Goal: Transaction & Acquisition: Purchase product/service

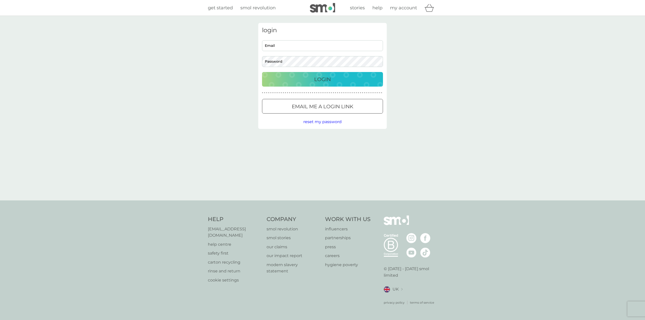
type input "jasonbriggs@hotmail.co.uk"
click at [321, 81] on p "Login" at bounding box center [322, 79] width 17 height 8
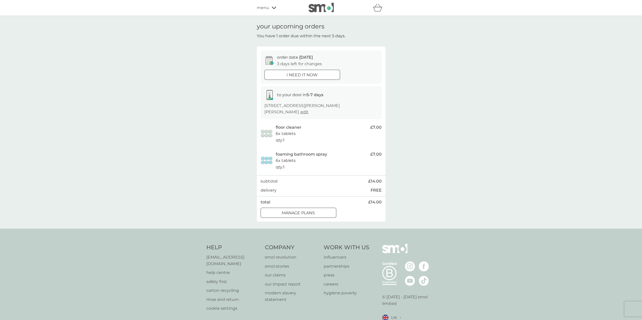
click at [318, 210] on div "manage plans" at bounding box center [298, 213] width 75 height 7
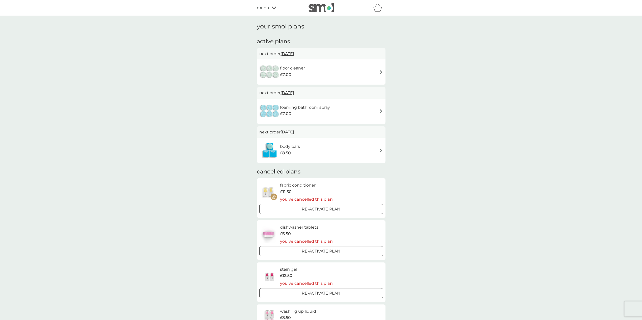
click at [357, 150] on div "body bars £8.50" at bounding box center [321, 151] width 124 height 18
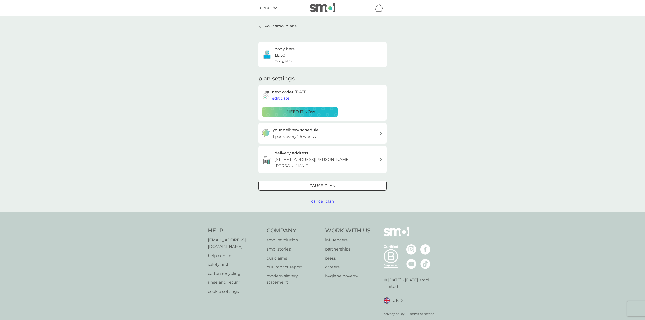
click at [352, 183] on div "Pause plan" at bounding box center [323, 186] width 128 height 7
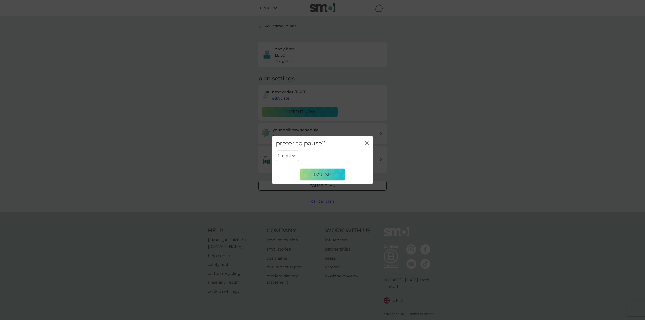
click at [365, 141] on div "prefer to pause? close" at bounding box center [322, 143] width 101 height 15
click at [367, 142] on icon "close" at bounding box center [367, 143] width 5 height 5
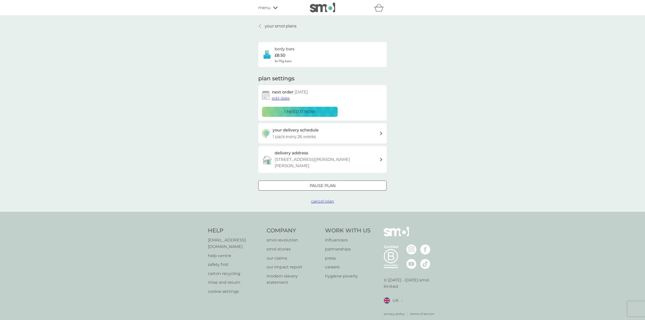
click at [324, 199] on span "cancel plan" at bounding box center [322, 201] width 23 height 5
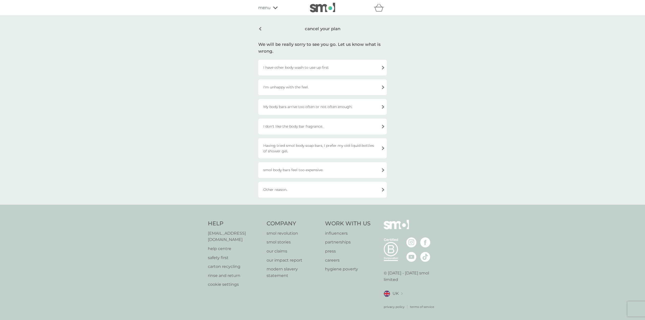
click at [355, 191] on div "Other reason." at bounding box center [322, 190] width 129 height 16
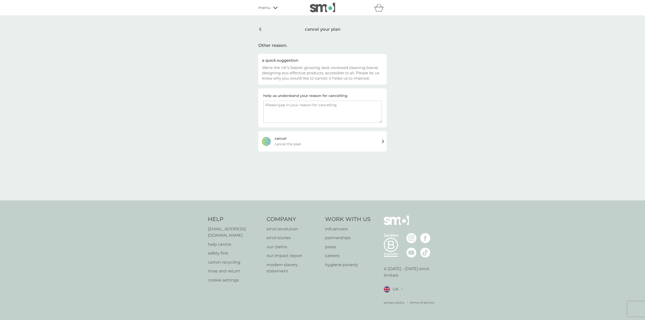
click at [344, 136] on div "cancel cancel the plan" at bounding box center [322, 141] width 129 height 20
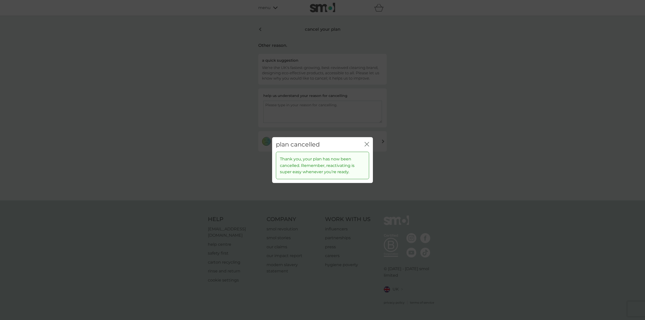
click at [367, 144] on icon "close" at bounding box center [366, 144] width 2 height 4
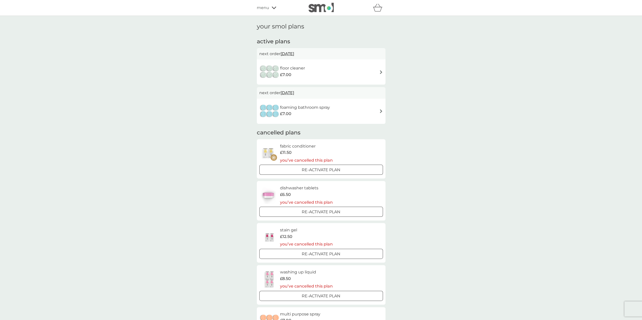
click at [272, 9] on icon at bounding box center [274, 7] width 5 height 3
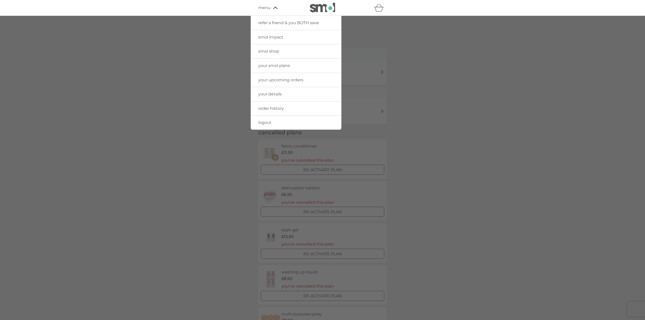
click at [274, 50] on span "smol shop" at bounding box center [268, 51] width 21 height 5
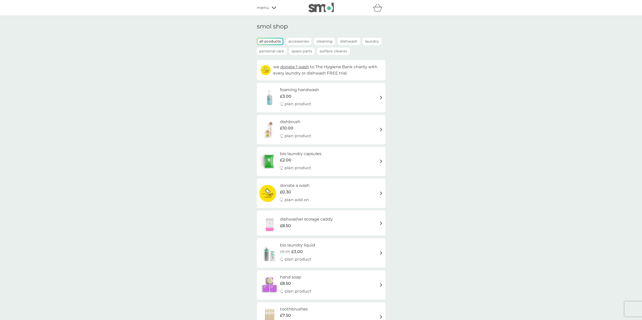
click at [297, 51] on p "Spare Parts" at bounding box center [301, 51] width 25 height 7
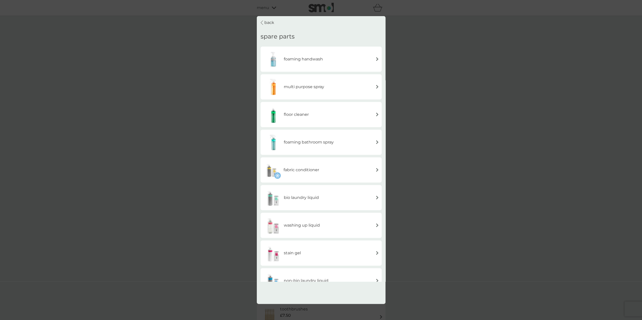
click at [353, 192] on div "bio laundry liquid" at bounding box center [321, 198] width 116 height 18
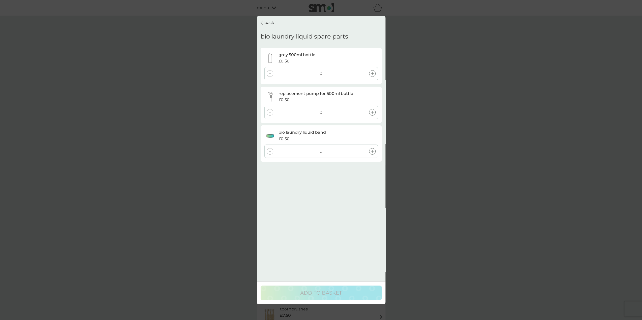
click at [371, 111] on icon at bounding box center [372, 112] width 3 height 3
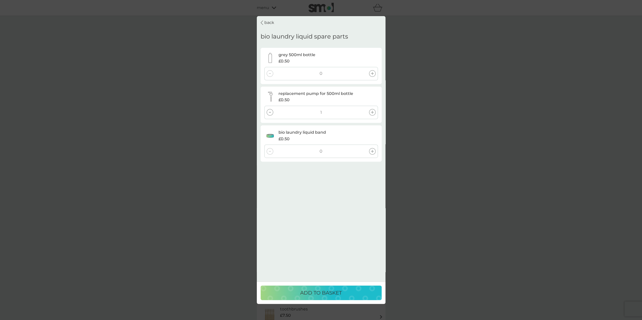
click at [371, 111] on icon at bounding box center [372, 112] width 3 height 3
click at [339, 292] on p "ADD TO BASKET" at bounding box center [321, 293] width 42 height 8
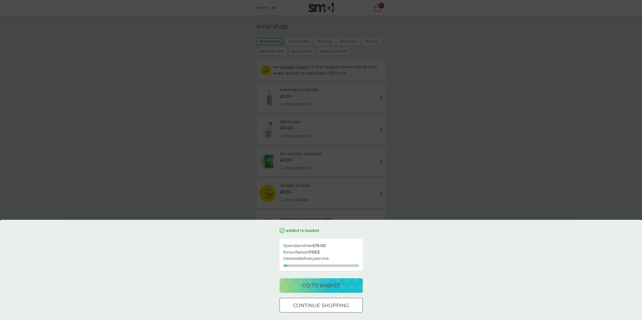
click at [310, 305] on p "continue shopping" at bounding box center [321, 306] width 56 height 8
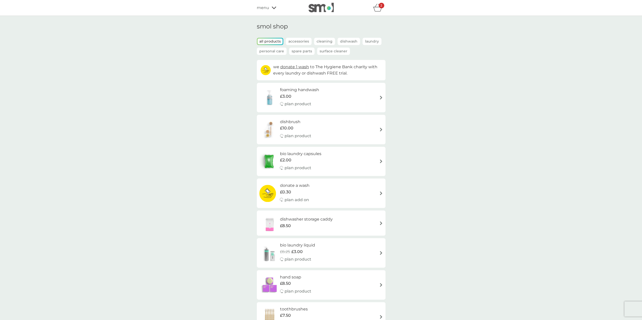
click at [376, 8] on icon "basket" at bounding box center [378, 8] width 10 height 8
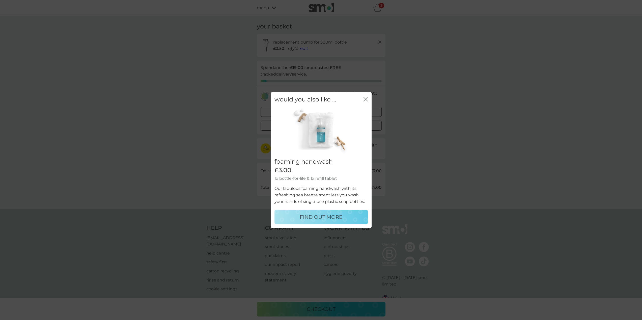
click at [365, 98] on icon "close" at bounding box center [365, 99] width 5 height 5
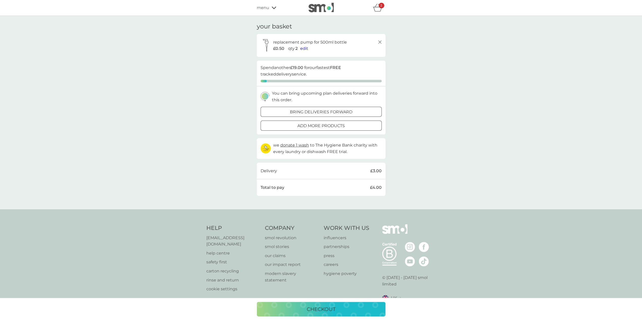
click at [356, 113] on div "bring deliveries forward" at bounding box center [321, 112] width 121 height 7
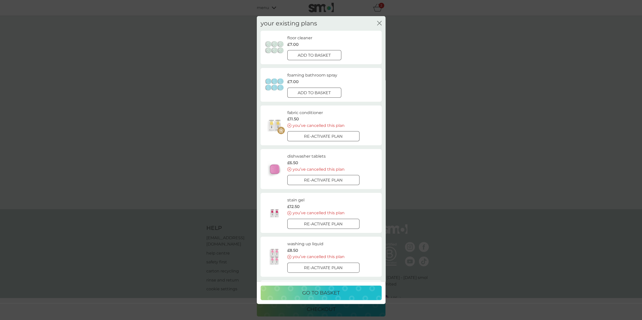
click at [324, 55] on p "add to basket" at bounding box center [314, 55] width 33 height 7
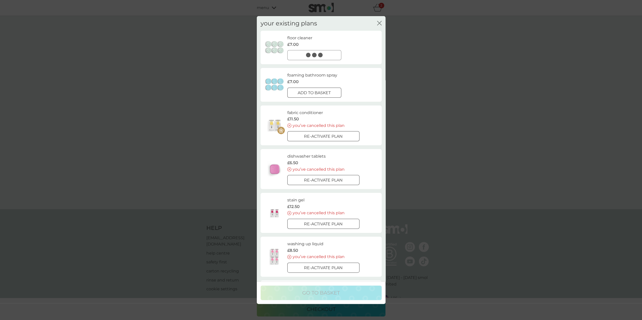
click at [326, 91] on p "add to basket" at bounding box center [314, 93] width 33 height 7
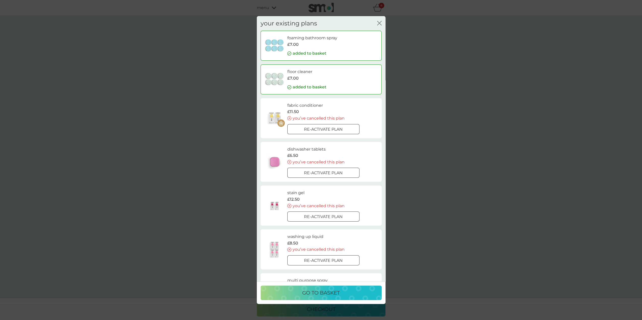
click at [369, 289] on button "go to basket" at bounding box center [320, 293] width 121 height 15
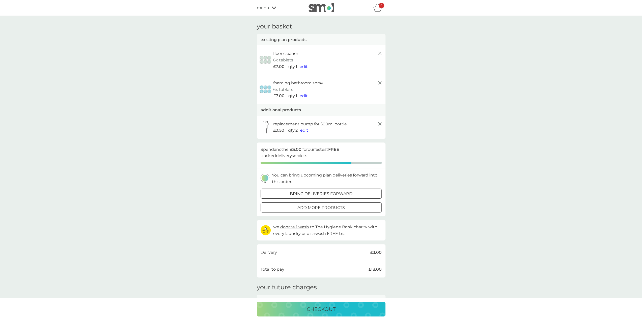
click at [266, 9] on span "menu" at bounding box center [263, 8] width 12 height 7
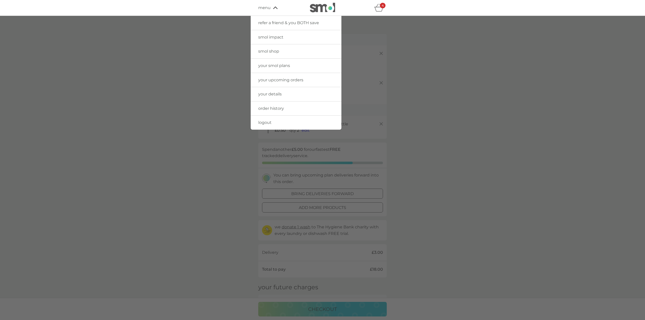
click at [275, 50] on span "smol shop" at bounding box center [268, 51] width 21 height 5
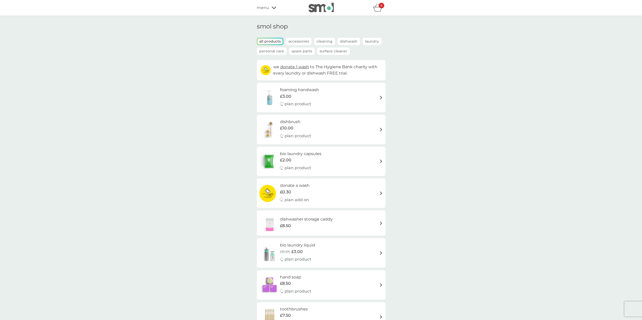
click at [297, 52] on p "Spare Parts" at bounding box center [301, 51] width 25 height 7
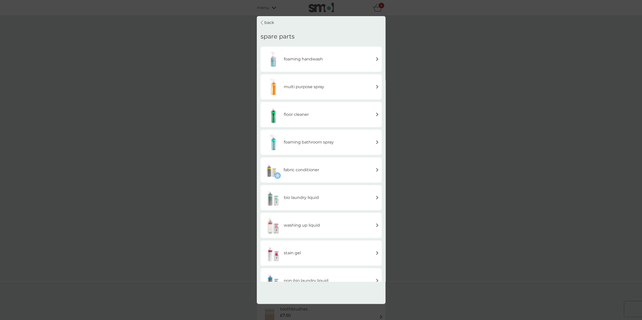
scroll to position [14, 0]
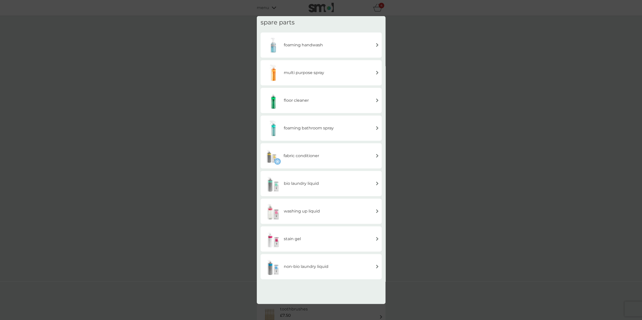
click at [376, 211] on img at bounding box center [377, 212] width 4 height 4
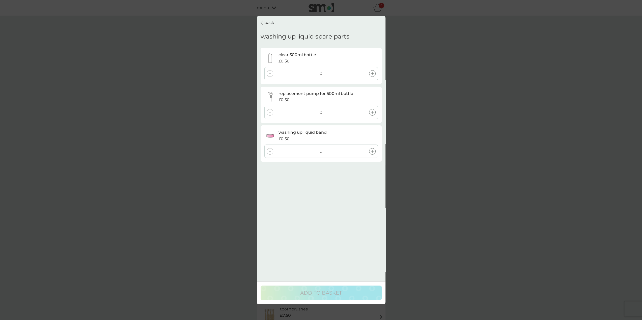
click at [371, 74] on icon at bounding box center [372, 73] width 3 height 3
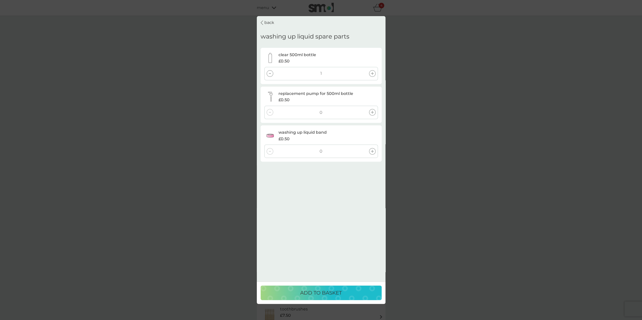
click at [373, 113] on icon at bounding box center [372, 112] width 3 height 3
click at [373, 151] on icon at bounding box center [372, 151] width 3 height 3
click at [353, 290] on div "ADD TO BASKET" at bounding box center [320, 293] width 111 height 8
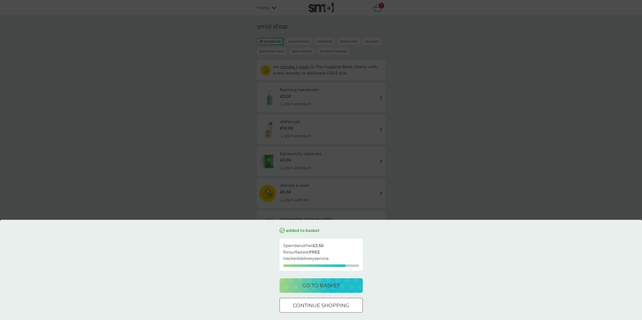
click at [354, 305] on div "continue shopping" at bounding box center [321, 306] width 83 height 8
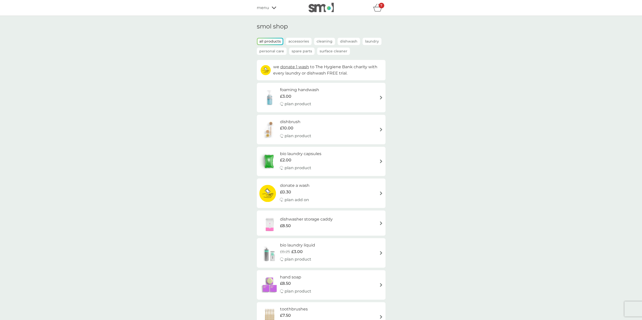
click at [304, 52] on p "Spare Parts" at bounding box center [301, 51] width 25 height 7
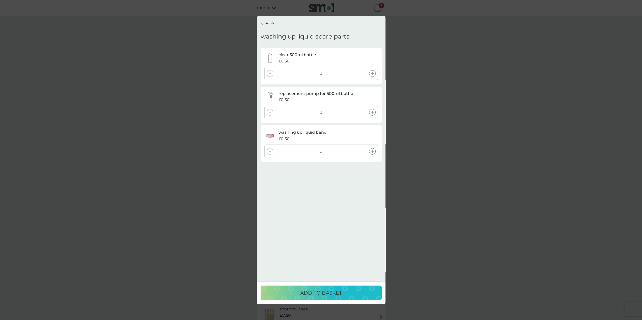
click at [270, 24] on p "back" at bounding box center [269, 22] width 10 height 7
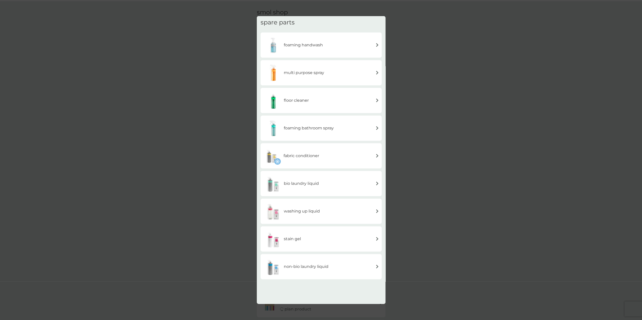
scroll to position [25, 0]
click at [377, 236] on div "stain gel" at bounding box center [321, 239] width 116 height 18
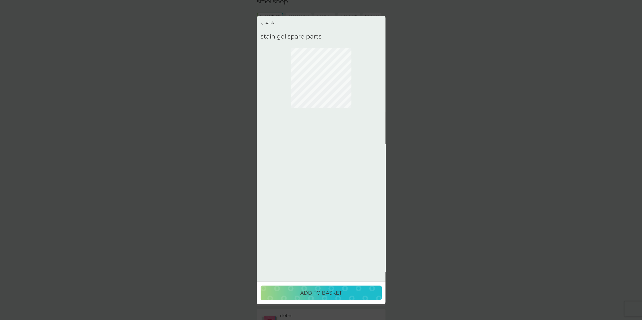
scroll to position [0, 0]
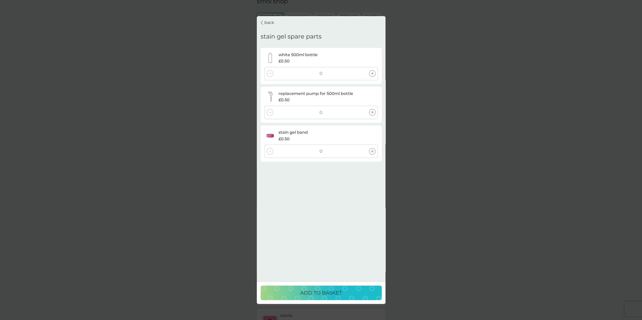
click at [371, 73] on icon at bounding box center [372, 73] width 3 height 3
click at [371, 115] on div at bounding box center [372, 112] width 7 height 7
click at [372, 150] on icon at bounding box center [372, 151] width 3 height 3
click at [349, 293] on div "ADD TO BASKET" at bounding box center [320, 293] width 111 height 8
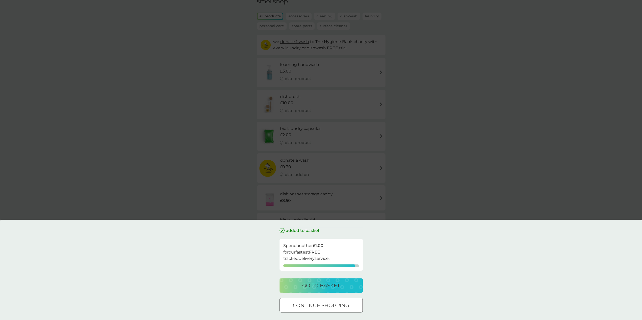
click at [327, 306] on div at bounding box center [327, 306] width 0 height 0
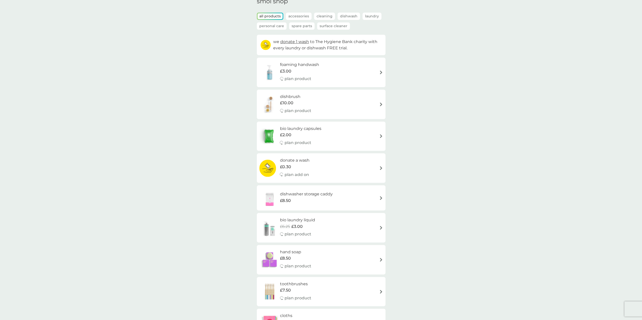
click at [299, 26] on p "Spare Parts" at bounding box center [301, 25] width 25 height 7
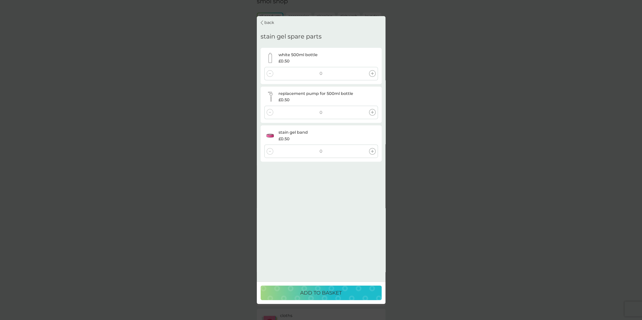
click at [264, 21] on div "back" at bounding box center [267, 22] width 14 height 7
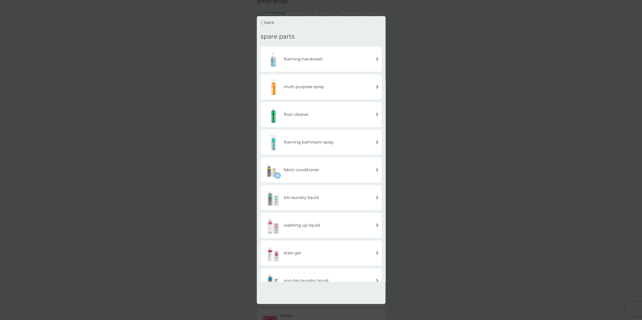
click at [378, 168] on div "fabric conditioner" at bounding box center [321, 170] width 116 height 18
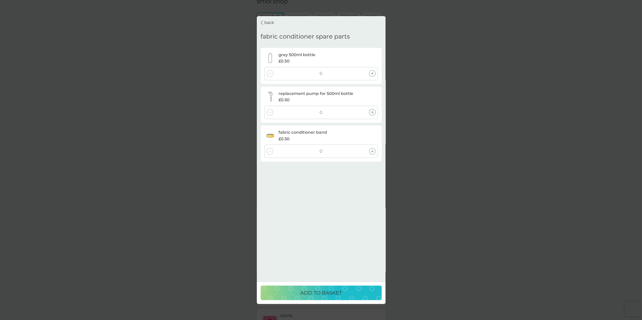
click at [373, 73] on icon at bounding box center [372, 73] width 3 height 3
click at [372, 114] on icon at bounding box center [372, 112] width 3 height 3
click at [374, 152] on div at bounding box center [372, 151] width 7 height 7
click at [347, 295] on div "ADD TO BASKET" at bounding box center [320, 293] width 111 height 8
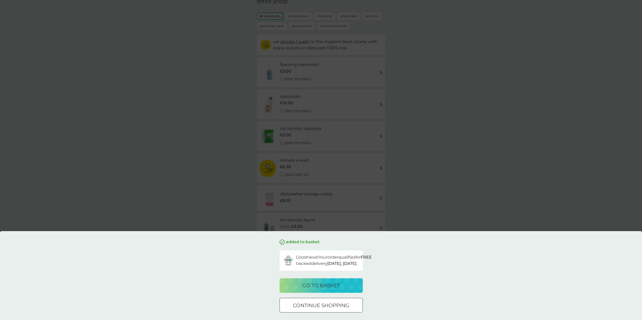
click at [340, 306] on p "continue shopping" at bounding box center [321, 306] width 56 height 8
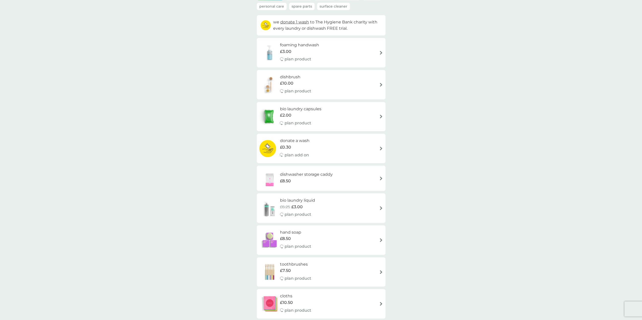
scroll to position [25, 0]
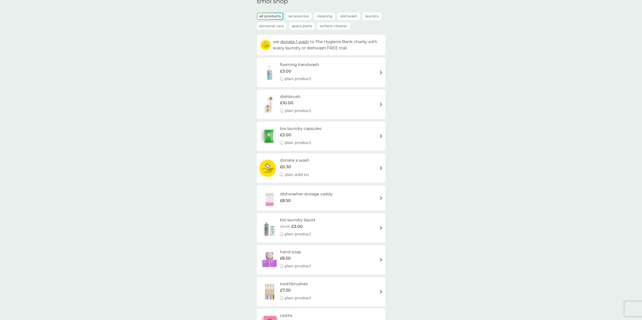
click at [298, 25] on p "Spare Parts" at bounding box center [301, 25] width 25 height 7
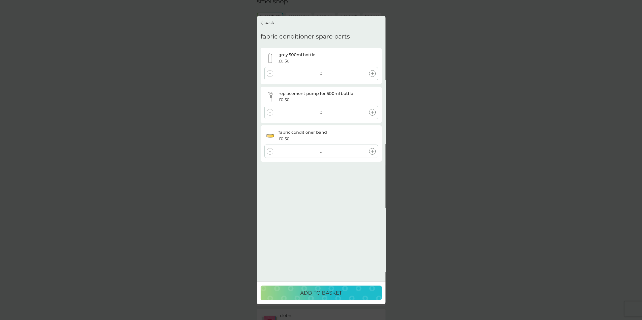
click at [267, 23] on p "back" at bounding box center [269, 22] width 10 height 7
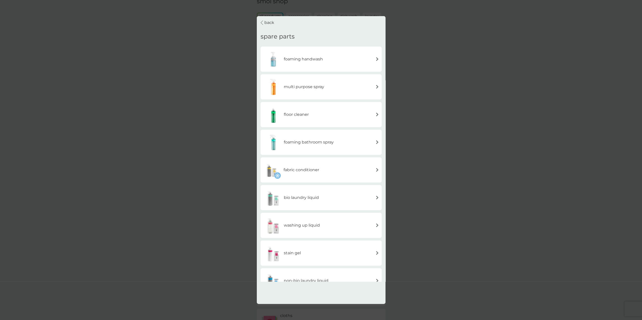
click at [377, 87] on img at bounding box center [377, 87] width 4 height 4
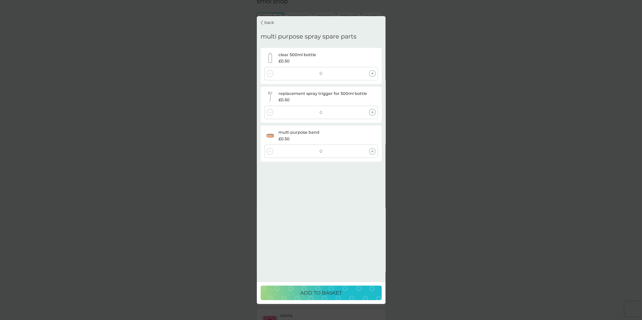
click at [372, 74] on icon at bounding box center [372, 73] width 3 height 3
drag, startPoint x: 373, startPoint y: 111, endPoint x: 374, endPoint y: 131, distance: 20.2
click at [373, 111] on icon at bounding box center [372, 112] width 3 height 3
click at [372, 151] on icon at bounding box center [372, 151] width 3 height 3
click at [348, 295] on div "ADD TO BASKET" at bounding box center [320, 293] width 111 height 8
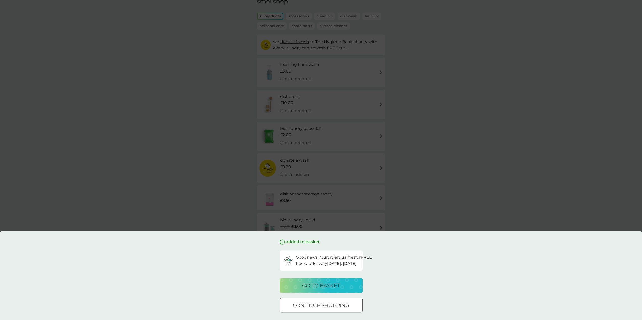
click at [359, 307] on div "continue shopping" at bounding box center [321, 306] width 83 height 8
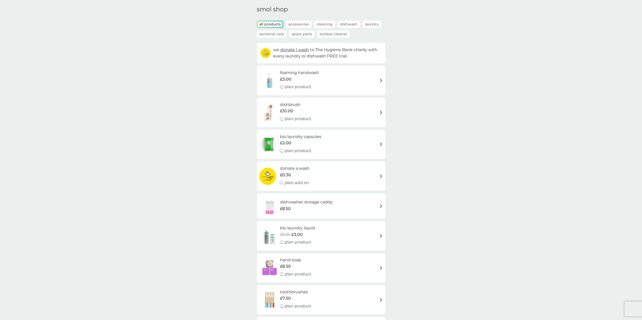
scroll to position [0, 0]
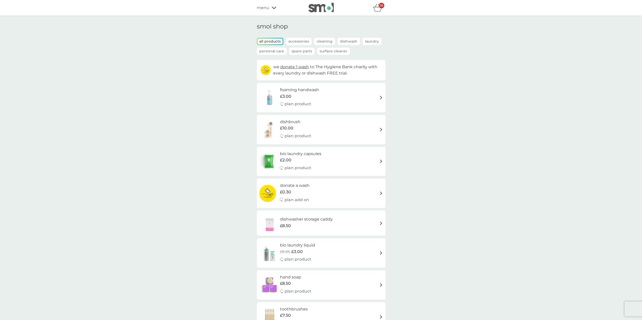
click at [302, 51] on p "Spare Parts" at bounding box center [301, 51] width 25 height 7
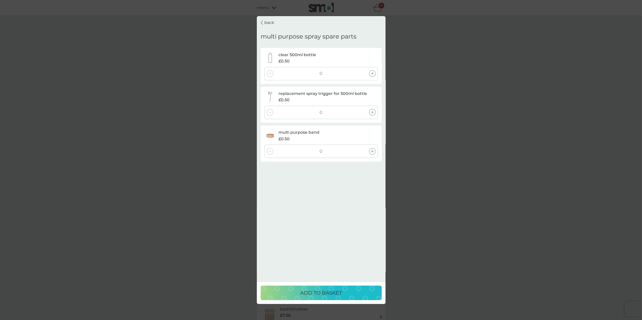
click at [265, 25] on p "back" at bounding box center [269, 22] width 10 height 7
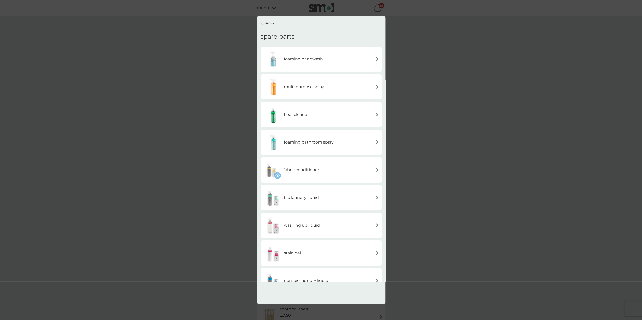
click at [377, 115] on img at bounding box center [377, 115] width 4 height 4
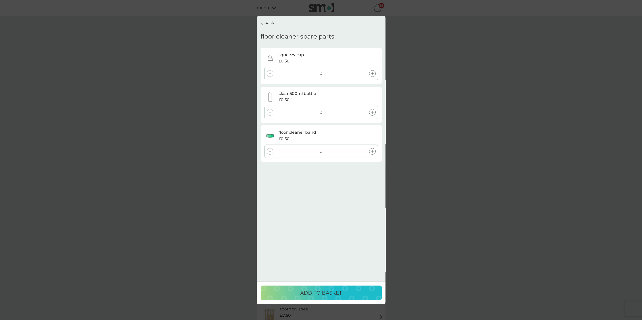
click at [372, 73] on icon at bounding box center [372, 73] width 3 height 3
click at [371, 111] on icon at bounding box center [372, 112] width 3 height 3
click at [372, 152] on icon at bounding box center [372, 151] width 3 height 3
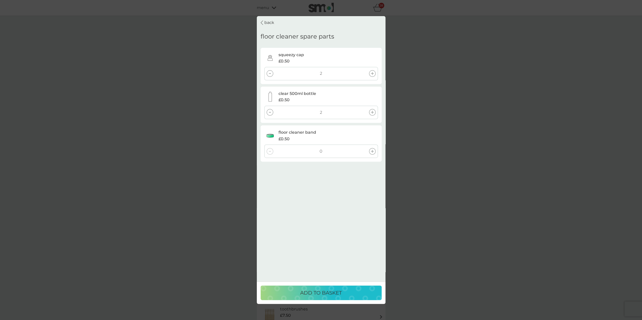
click at [373, 152] on icon at bounding box center [372, 151] width 3 height 3
click at [337, 293] on p "ADD TO BASKET" at bounding box center [321, 293] width 42 height 8
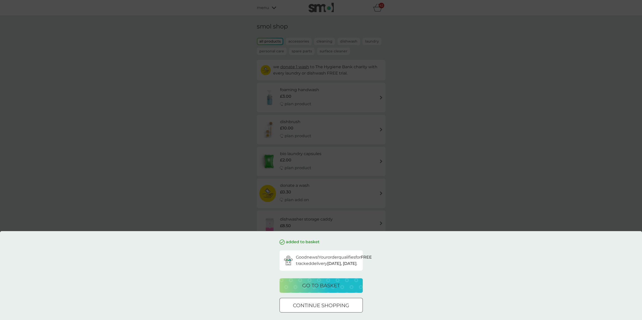
drag, startPoint x: 342, startPoint y: 306, endPoint x: 356, endPoint y: 282, distance: 27.7
click at [342, 306] on p "continue shopping" at bounding box center [321, 306] width 56 height 8
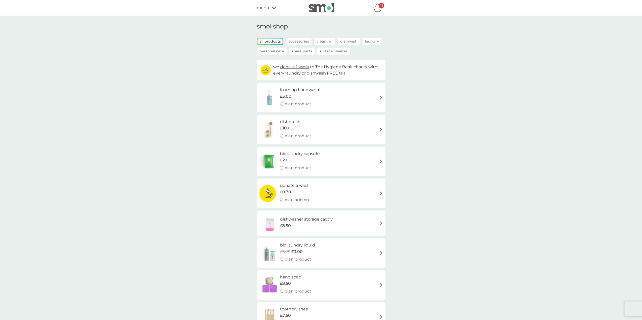
click at [305, 53] on p "Spare Parts" at bounding box center [301, 51] width 25 height 7
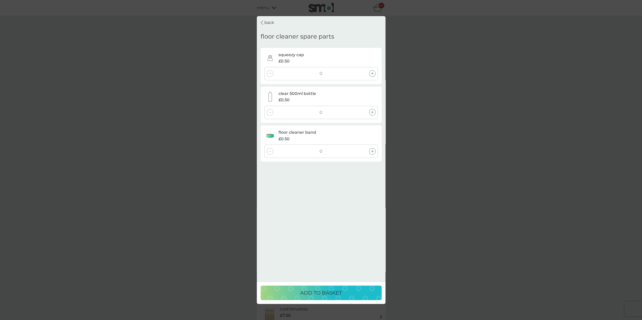
click at [262, 22] on icon at bounding box center [261, 22] width 3 height 5
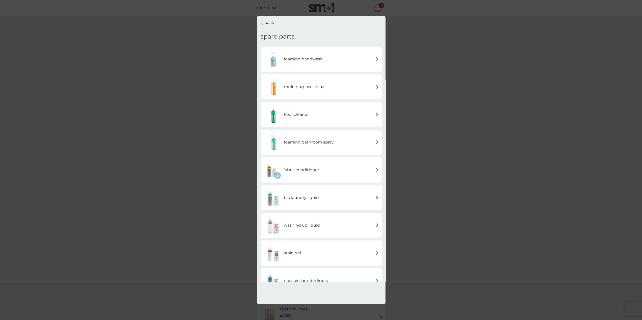
click at [377, 141] on img at bounding box center [377, 142] width 4 height 4
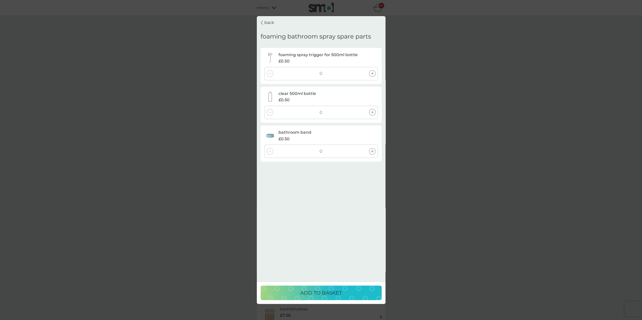
click at [372, 73] on icon at bounding box center [372, 73] width 3 height 3
click at [373, 112] on icon at bounding box center [372, 112] width 3 height 3
click at [374, 152] on div at bounding box center [372, 151] width 7 height 7
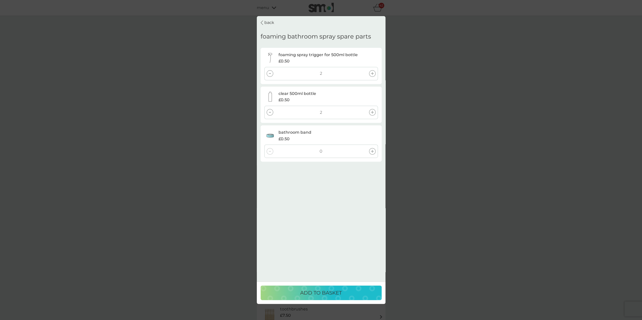
click at [374, 152] on div at bounding box center [372, 151] width 7 height 7
click at [328, 291] on p "ADD TO BASKET" at bounding box center [321, 293] width 42 height 8
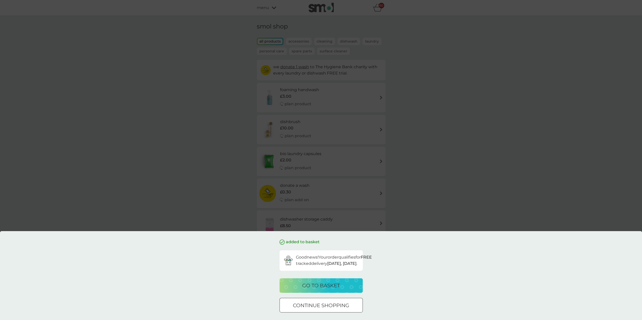
click at [341, 286] on div "go to basket" at bounding box center [320, 286] width 73 height 8
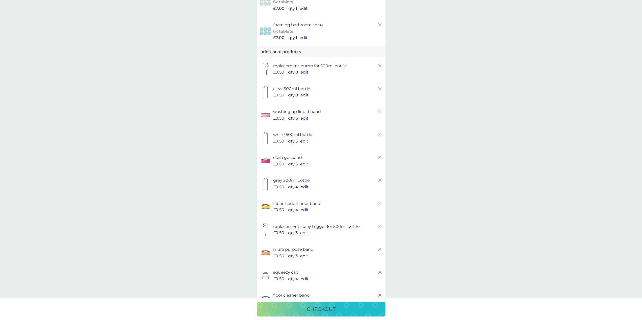
scroll to position [50, 0]
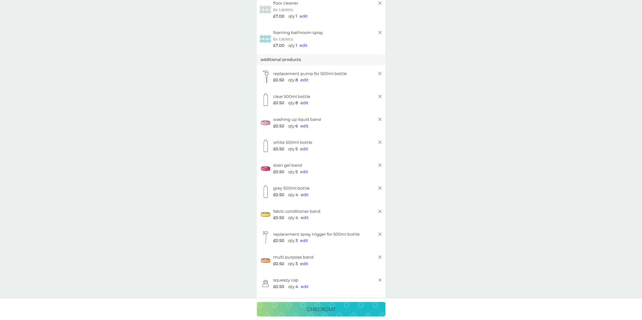
click at [305, 125] on span "edit" at bounding box center [304, 126] width 8 height 5
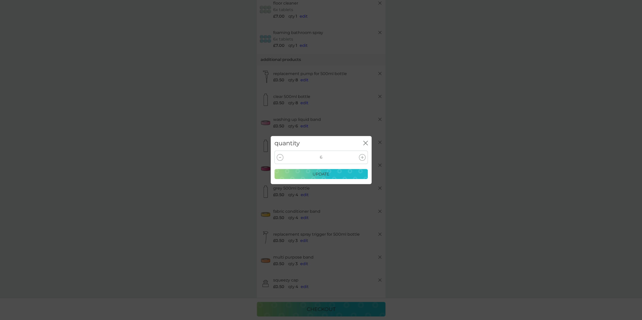
click at [280, 159] on div at bounding box center [280, 157] width 7 height 7
click at [280, 158] on div at bounding box center [280, 157] width 7 height 7
click at [279, 157] on icon at bounding box center [280, 157] width 2 height 1
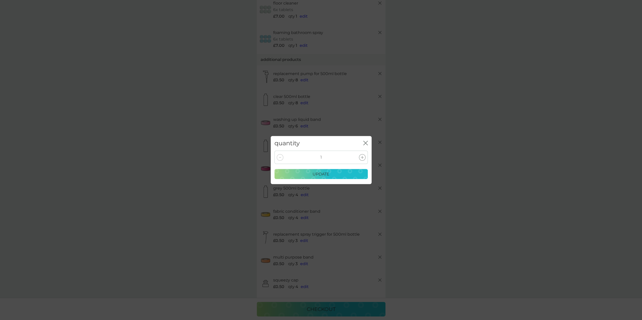
click at [303, 174] on div "update" at bounding box center [321, 174] width 87 height 7
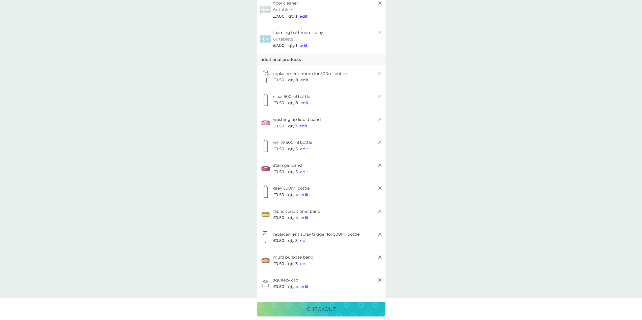
click at [305, 172] on span "edit" at bounding box center [304, 172] width 8 height 5
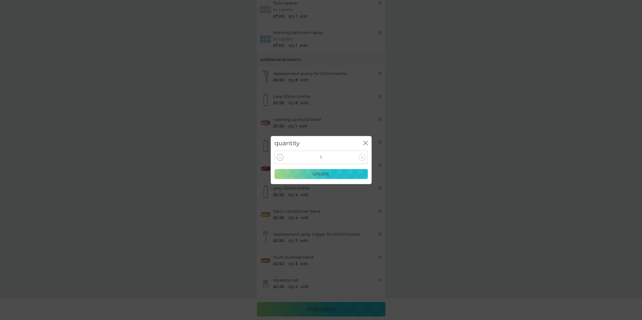
click at [279, 158] on div at bounding box center [280, 157] width 7 height 7
click at [311, 173] on div "update" at bounding box center [321, 174] width 87 height 7
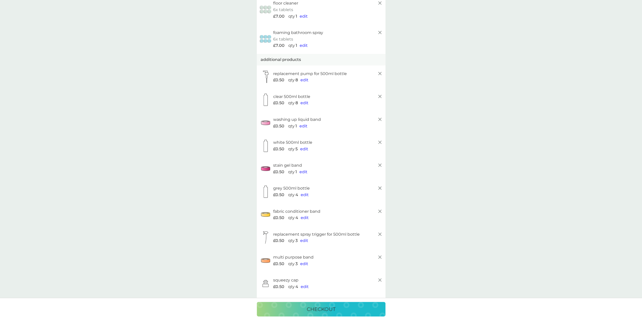
click at [304, 218] on span "edit" at bounding box center [305, 218] width 8 height 5
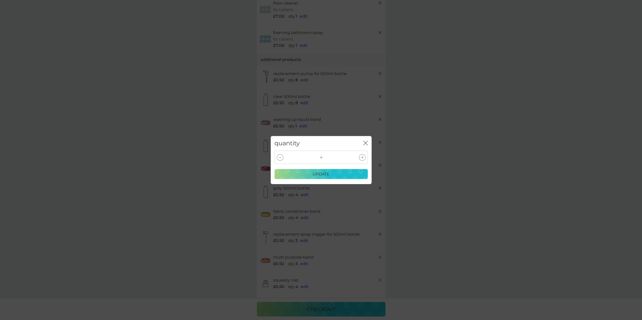
click at [279, 157] on div at bounding box center [280, 157] width 7 height 7
click at [308, 173] on div "update" at bounding box center [321, 174] width 87 height 7
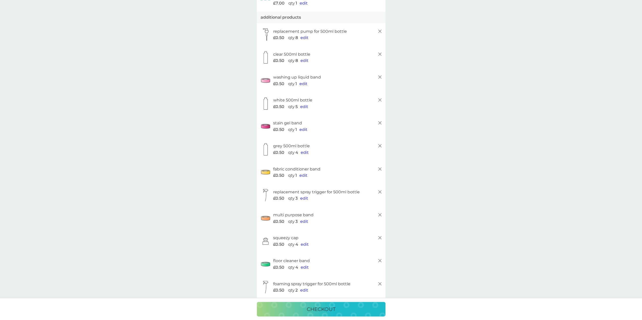
scroll to position [101, 0]
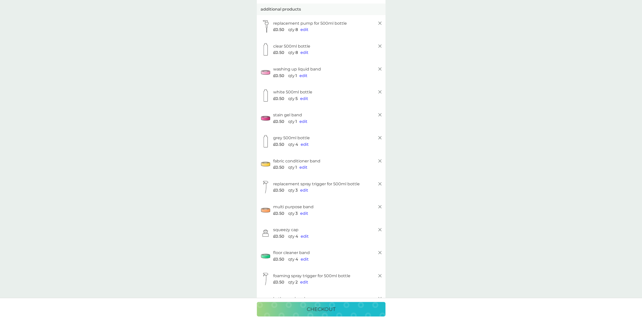
click at [304, 213] on span "edit" at bounding box center [304, 213] width 8 height 5
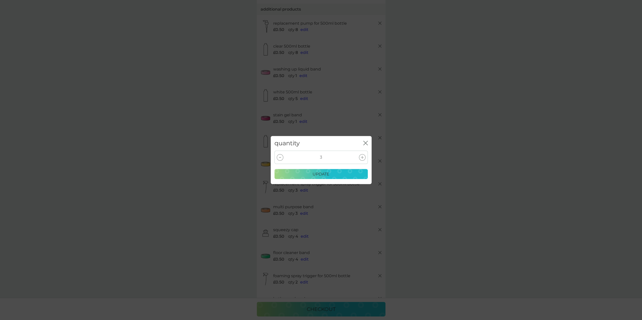
click at [280, 157] on div at bounding box center [280, 157] width 7 height 7
click at [317, 172] on p "update" at bounding box center [320, 174] width 17 height 7
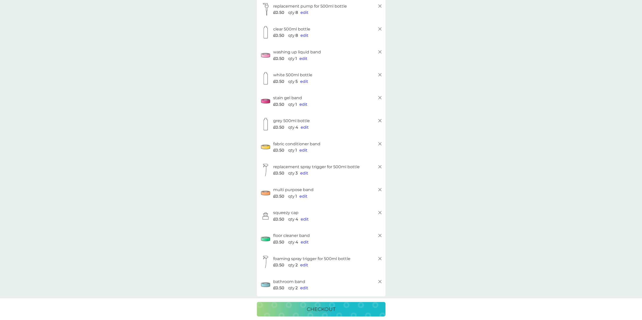
scroll to position [126, 0]
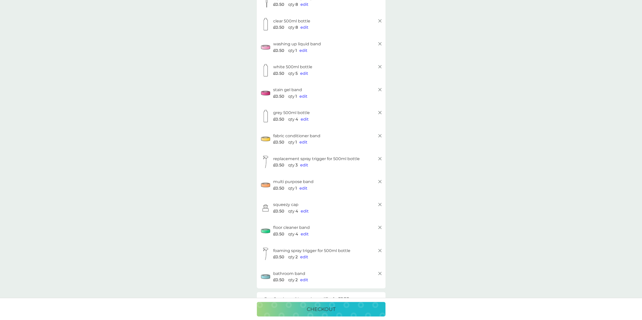
click at [305, 234] on span "edit" at bounding box center [305, 234] width 8 height 5
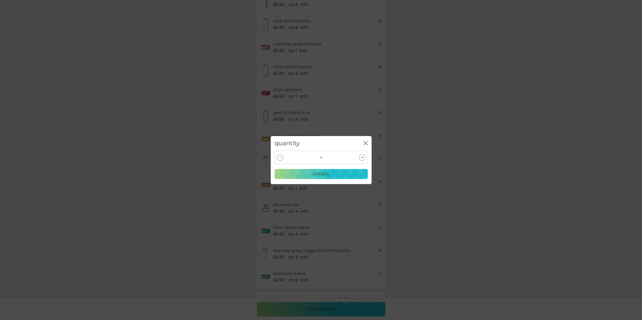
click at [279, 158] on div at bounding box center [280, 157] width 7 height 7
click at [311, 176] on div "update" at bounding box center [321, 174] width 87 height 7
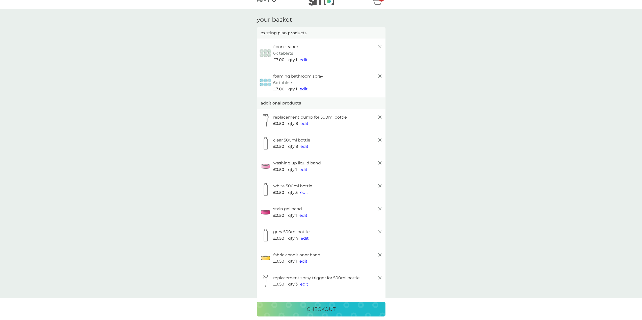
scroll to position [50, 0]
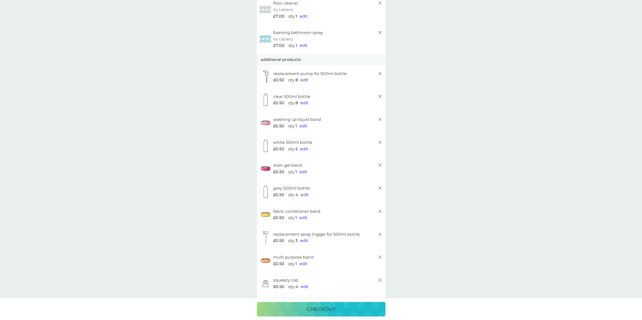
click at [305, 81] on span "edit" at bounding box center [304, 80] width 8 height 5
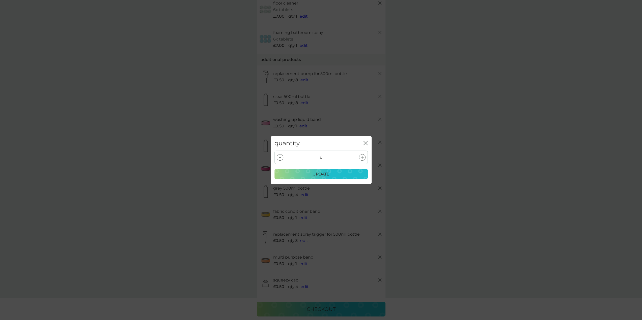
click at [280, 157] on icon at bounding box center [280, 157] width 2 height 1
click at [364, 157] on div at bounding box center [362, 157] width 7 height 7
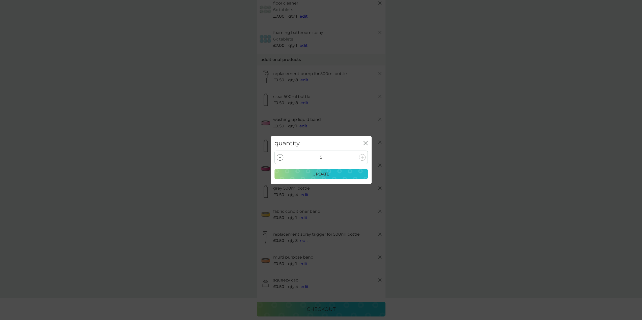
click at [350, 173] on div "update" at bounding box center [321, 174] width 87 height 7
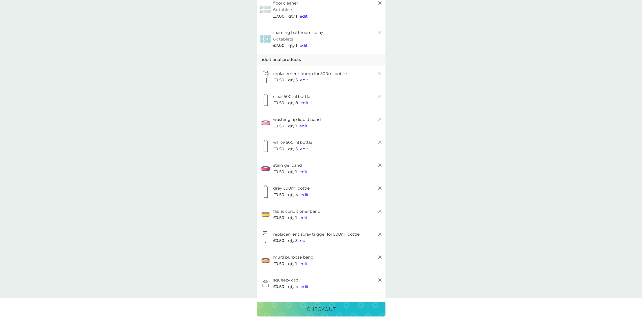
click at [303, 104] on span "edit" at bounding box center [304, 103] width 8 height 5
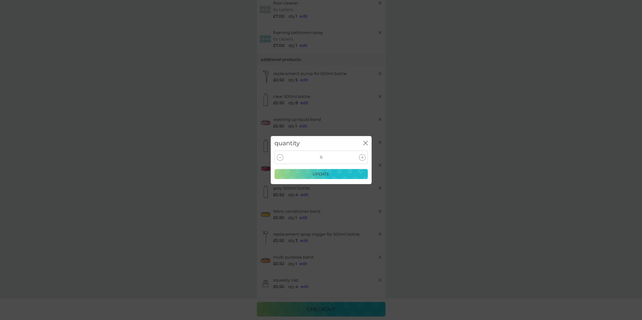
click at [278, 157] on div at bounding box center [280, 157] width 7 height 7
click at [328, 174] on p "update" at bounding box center [320, 174] width 17 height 7
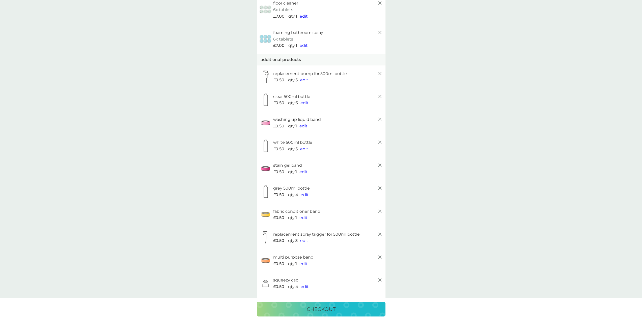
click at [304, 150] on span "edit" at bounding box center [304, 149] width 8 height 5
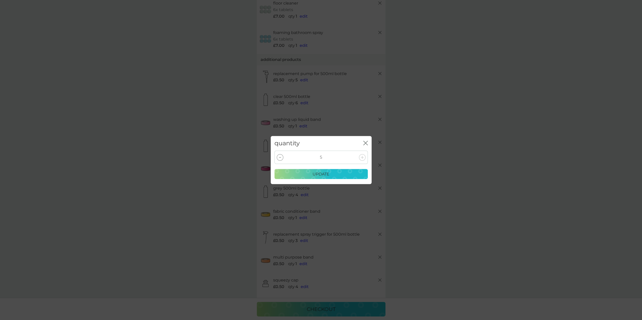
click at [281, 157] on div at bounding box center [280, 157] width 7 height 7
click at [280, 157] on div at bounding box center [280, 157] width 7 height 7
click at [318, 174] on p "update" at bounding box center [320, 174] width 17 height 7
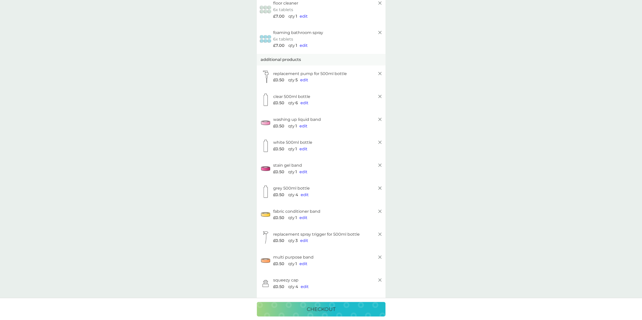
click at [305, 196] on span "edit" at bounding box center [305, 195] width 8 height 5
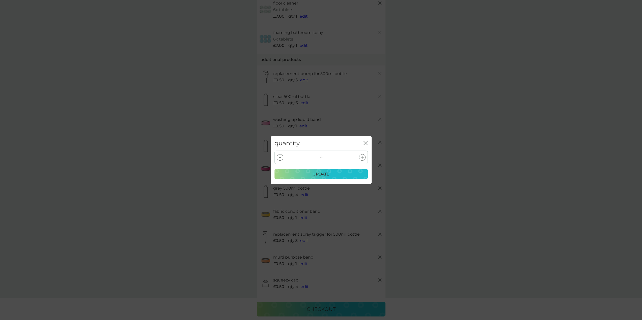
click at [280, 156] on div at bounding box center [280, 157] width 7 height 7
click at [326, 175] on p "update" at bounding box center [320, 174] width 17 height 7
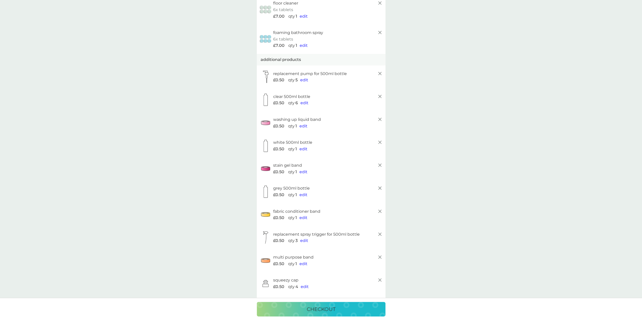
click at [305, 286] on span "edit" at bounding box center [305, 287] width 8 height 5
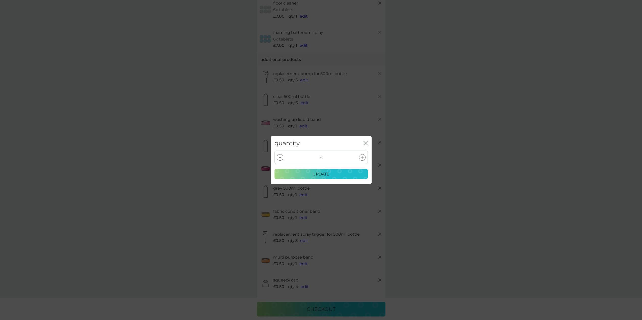
click at [281, 157] on div at bounding box center [280, 157] width 7 height 7
click at [323, 174] on p "update" at bounding box center [320, 174] width 17 height 7
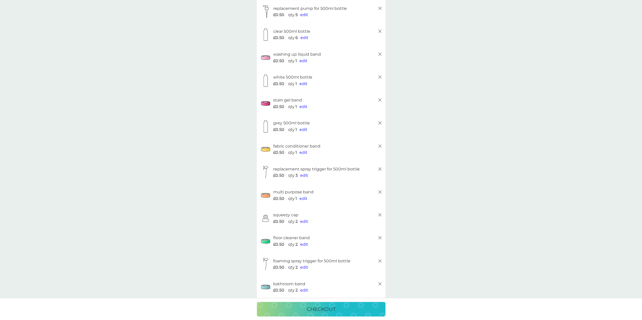
scroll to position [126, 0]
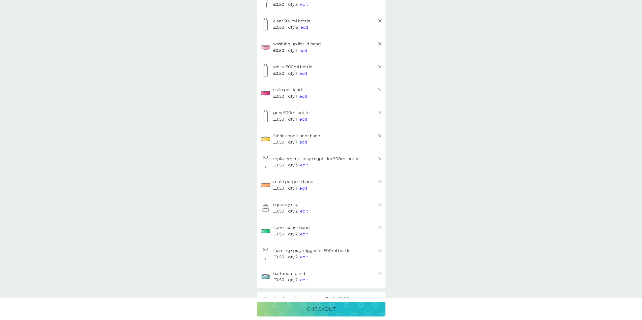
click at [305, 166] on span "edit" at bounding box center [304, 165] width 8 height 5
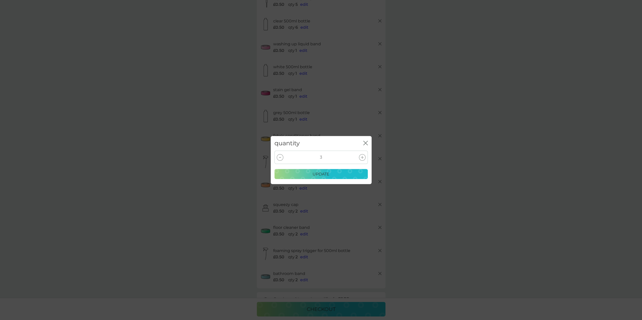
click at [279, 158] on div at bounding box center [280, 157] width 7 height 7
click at [342, 173] on div "update" at bounding box center [321, 174] width 87 height 7
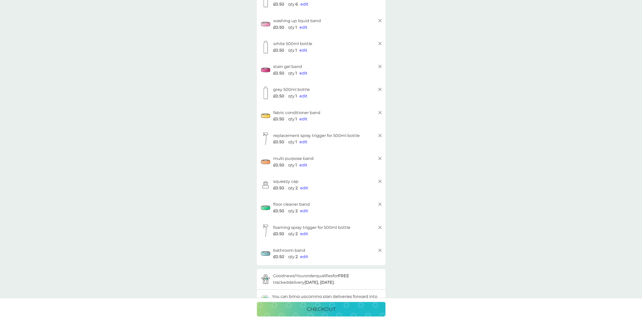
scroll to position [151, 0]
click at [353, 309] on div "checkout" at bounding box center [321, 310] width 119 height 8
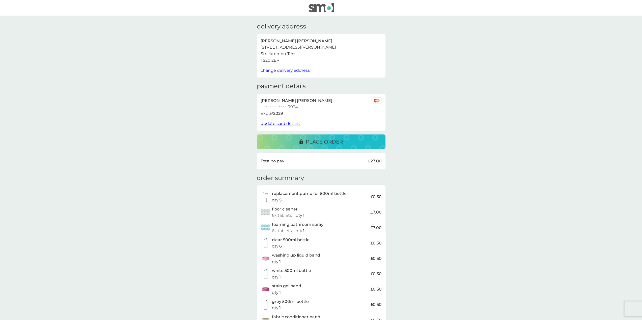
click at [327, 144] on p "place order" at bounding box center [324, 142] width 37 height 8
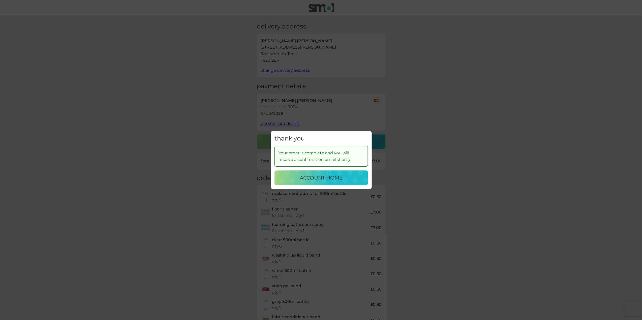
click at [342, 180] on p "account home" at bounding box center [321, 178] width 43 height 8
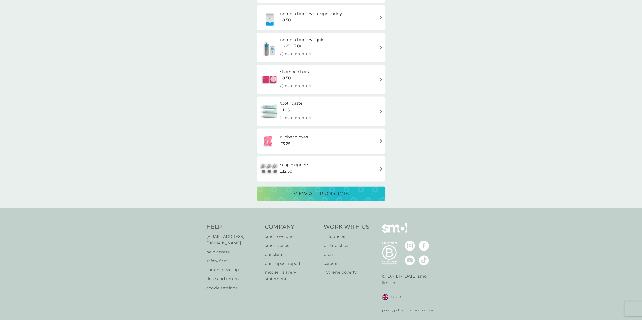
scroll to position [658, 0]
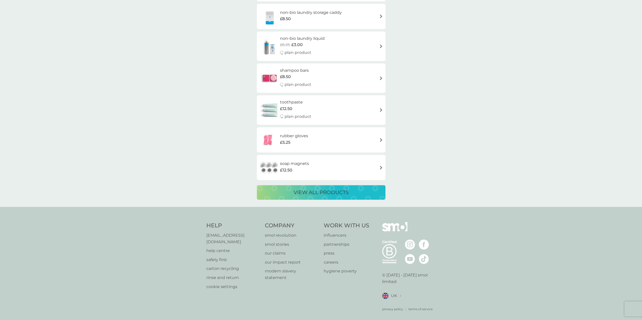
click at [230, 235] on p "[EMAIL_ADDRESS][DOMAIN_NAME]" at bounding box center [233, 238] width 54 height 13
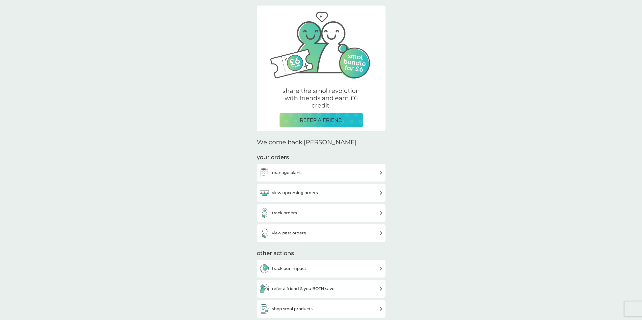
scroll to position [0, 0]
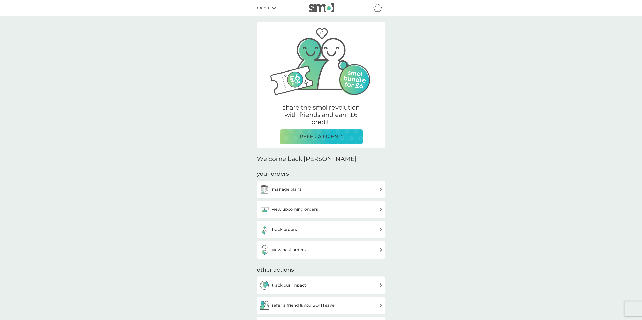
click at [270, 8] on div "menu" at bounding box center [278, 8] width 43 height 7
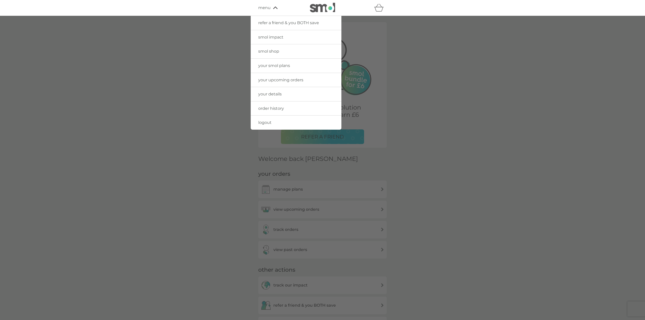
click at [276, 51] on span "smol shop" at bounding box center [268, 51] width 21 height 5
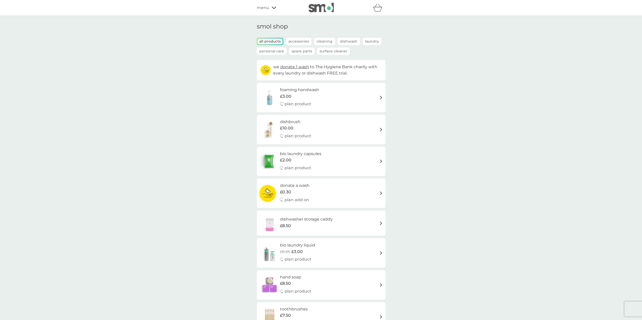
click at [302, 53] on p "Spare Parts" at bounding box center [301, 51] width 25 height 7
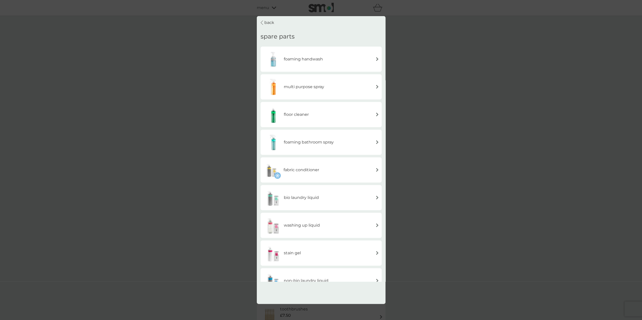
click at [376, 86] on img at bounding box center [377, 87] width 4 height 4
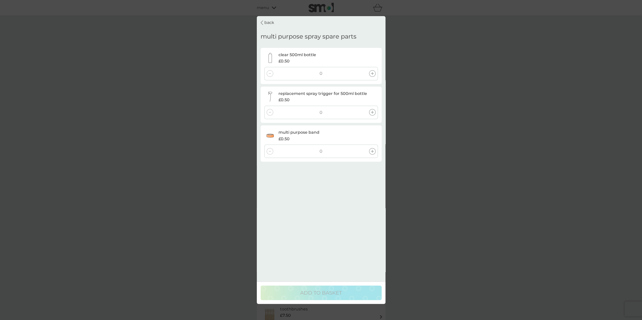
click at [372, 73] on icon at bounding box center [372, 73] width 3 height 3
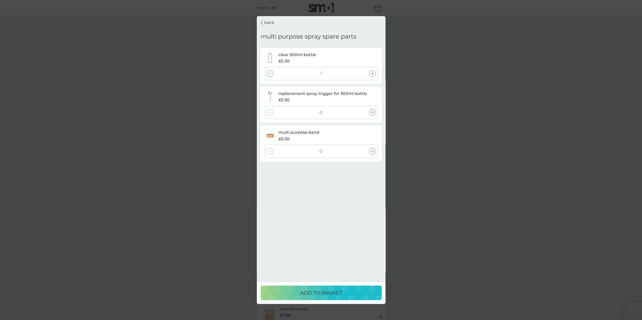
click at [371, 111] on icon at bounding box center [372, 112] width 3 height 3
click at [372, 151] on icon at bounding box center [372, 151] width 3 height 3
click at [319, 293] on p "ADD TO BASKET" at bounding box center [321, 293] width 42 height 8
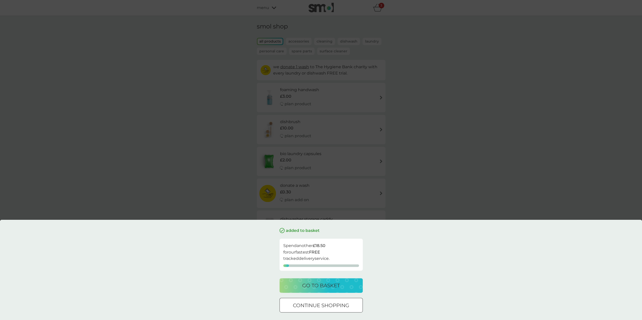
click at [334, 285] on p "go to basket" at bounding box center [321, 286] width 38 height 8
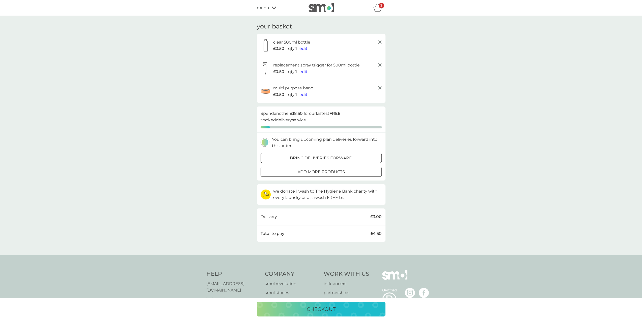
click at [378, 87] on icon at bounding box center [380, 88] width 6 height 6
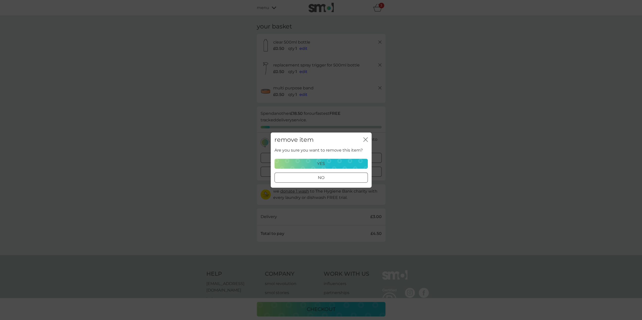
click at [341, 161] on div "yes" at bounding box center [321, 164] width 87 height 7
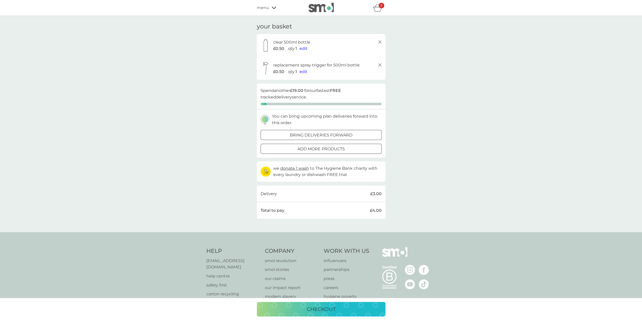
click at [380, 65] on line at bounding box center [379, 65] width 3 height 3
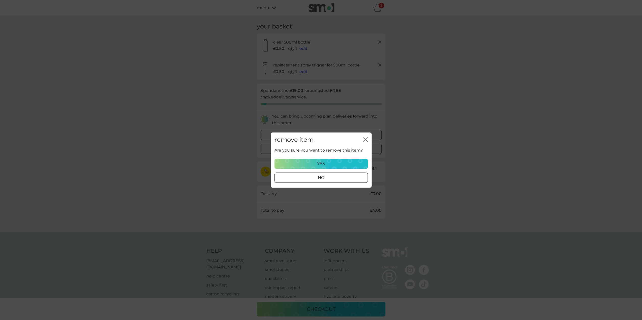
click at [328, 159] on button "yes" at bounding box center [320, 164] width 93 height 10
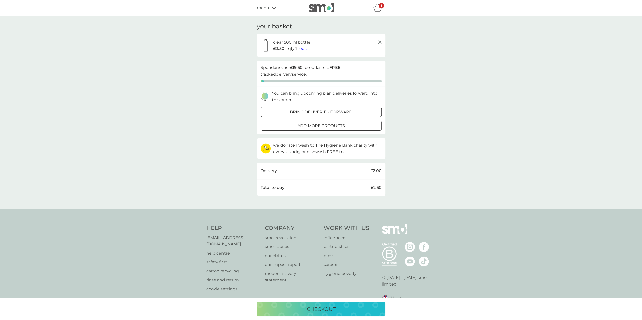
click at [380, 43] on icon at bounding box center [380, 42] width 6 height 6
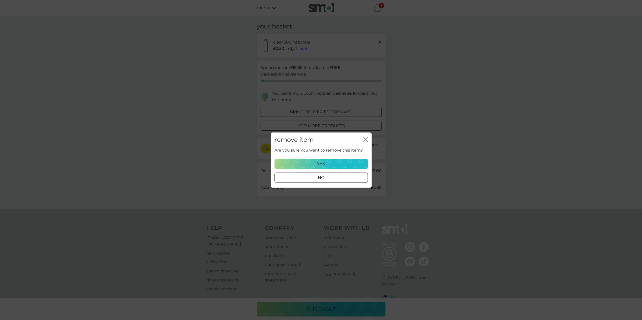
click at [326, 163] on div "yes" at bounding box center [321, 164] width 87 height 7
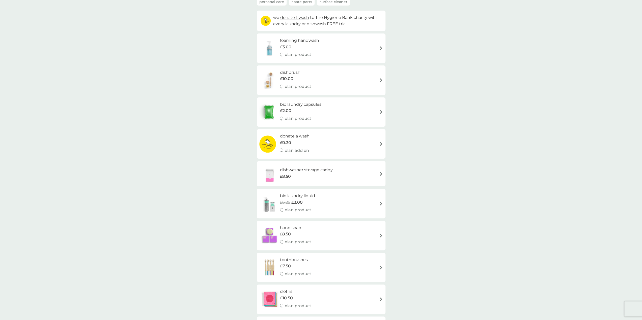
scroll to position [25, 0]
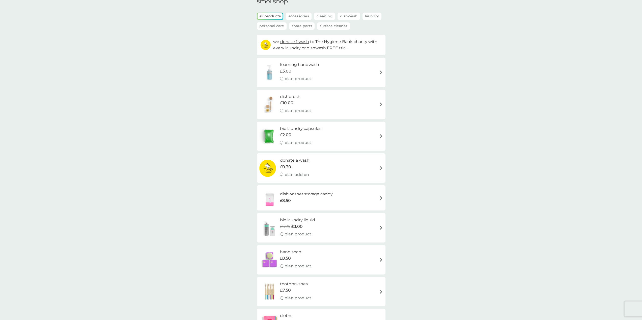
click at [301, 24] on p "Spare Parts" at bounding box center [301, 25] width 25 height 7
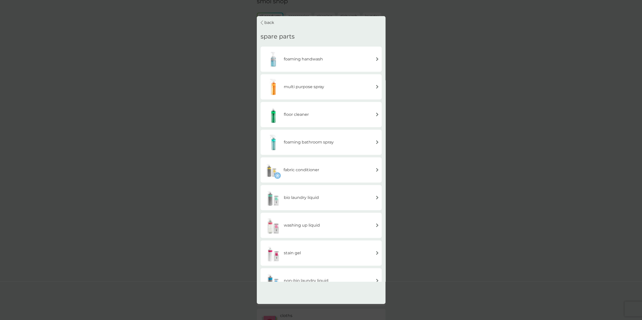
scroll to position [14, 0]
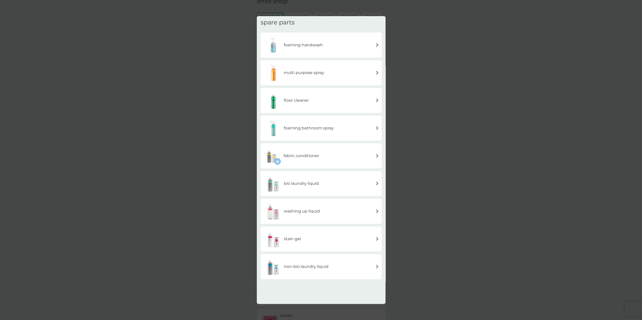
click at [376, 211] on img at bounding box center [377, 212] width 4 height 4
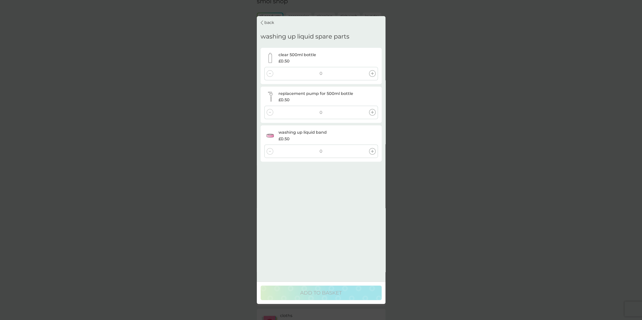
click at [372, 73] on icon at bounding box center [372, 73] width 3 height 3
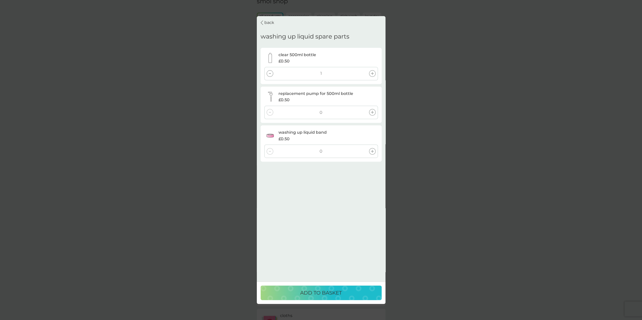
click at [373, 112] on icon at bounding box center [372, 112] width 3 height 3
click at [372, 152] on icon at bounding box center [372, 151] width 3 height 3
click at [348, 293] on div "ADD TO BASKET" at bounding box center [320, 293] width 111 height 8
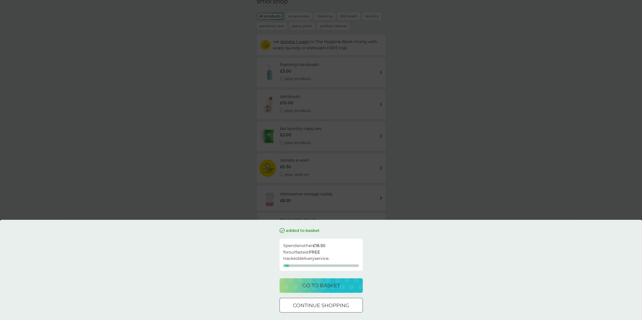
click at [342, 288] on div "go to basket" at bounding box center [320, 286] width 73 height 8
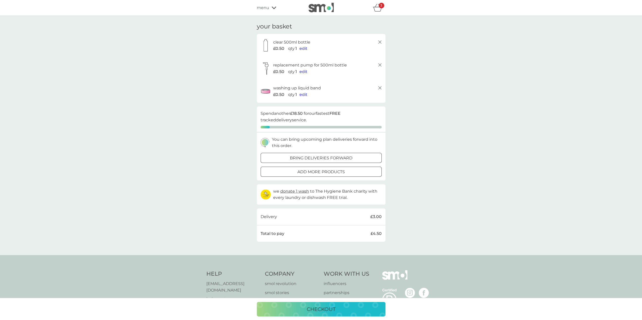
click at [380, 41] on line at bounding box center [379, 42] width 3 height 3
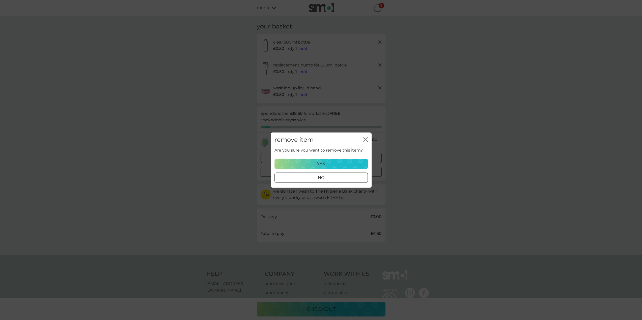
click at [341, 163] on div "yes" at bounding box center [321, 164] width 87 height 7
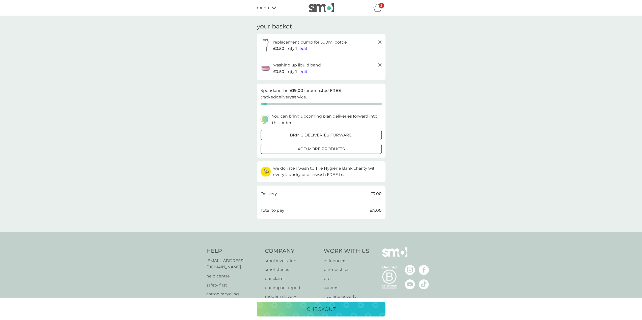
click at [380, 66] on icon at bounding box center [380, 65] width 6 height 6
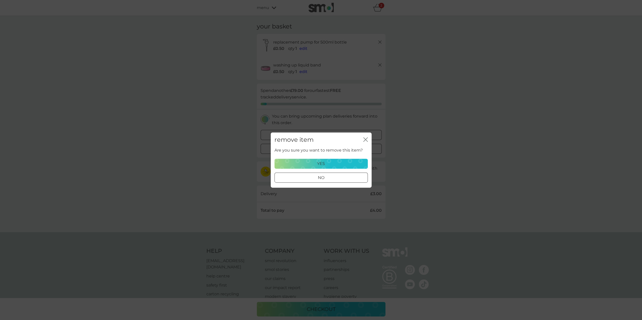
click at [334, 163] on div "yes" at bounding box center [321, 164] width 87 height 7
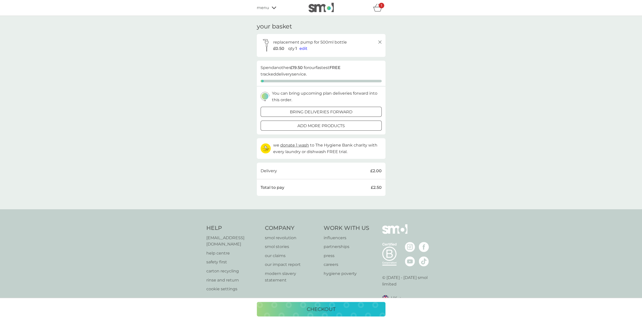
click at [380, 42] on line at bounding box center [379, 42] width 3 height 3
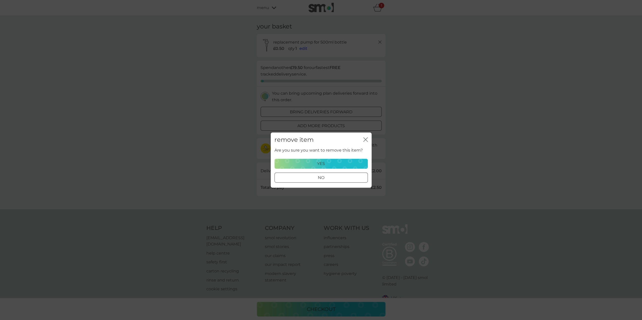
click at [331, 163] on div "yes" at bounding box center [321, 164] width 87 height 7
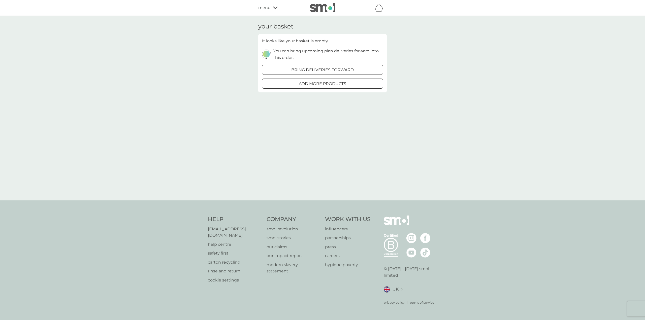
click at [275, 7] on icon at bounding box center [275, 7] width 5 height 3
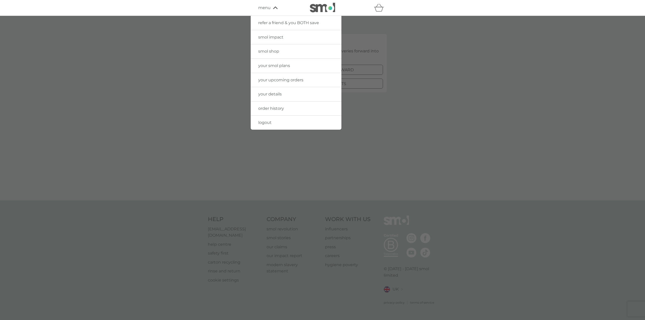
click at [275, 51] on span "smol shop" at bounding box center [268, 51] width 21 height 5
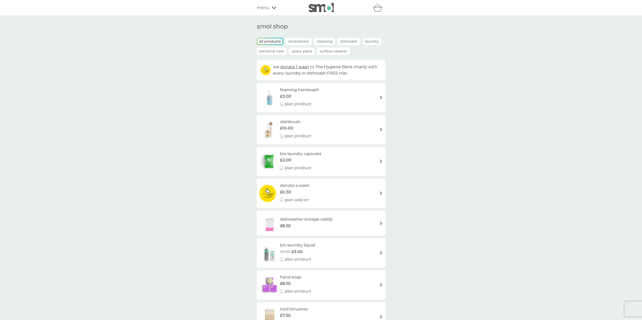
click at [300, 53] on p "Spare Parts" at bounding box center [301, 51] width 25 height 7
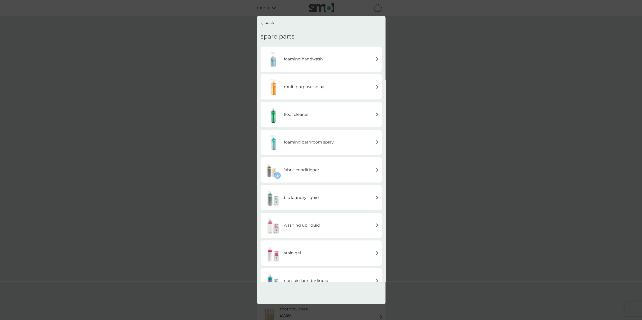
click at [376, 87] on img at bounding box center [377, 87] width 4 height 4
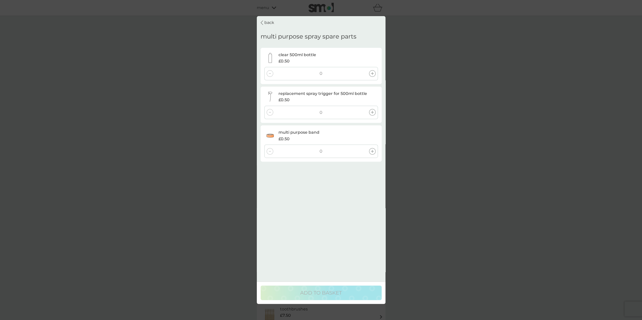
click at [372, 113] on icon at bounding box center [372, 112] width 3 height 3
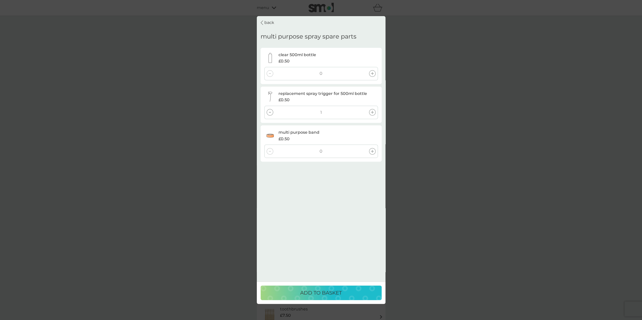
click at [372, 113] on icon at bounding box center [372, 112] width 3 height 3
click at [338, 290] on p "ADD TO BASKET" at bounding box center [321, 293] width 42 height 8
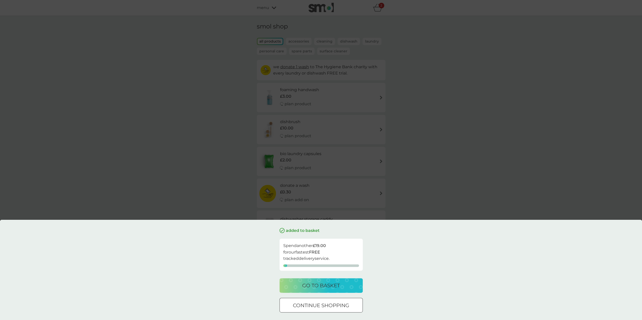
click at [416, 164] on div "added to basket Spend another £19.00 for our fastest FREE tracked delivery serv…" at bounding box center [321, 160] width 642 height 320
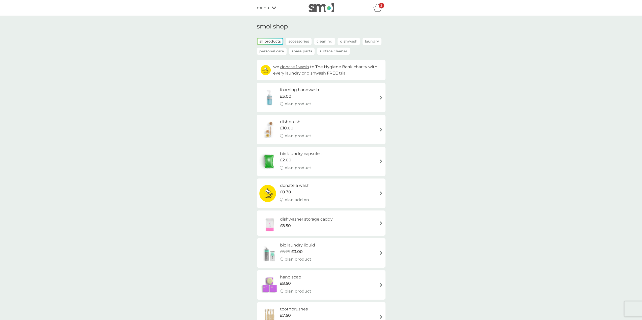
click at [298, 49] on p "Spare Parts" at bounding box center [301, 51] width 25 height 7
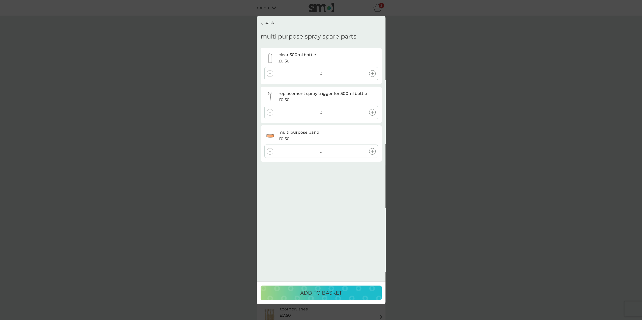
click at [267, 22] on p "back" at bounding box center [269, 22] width 10 height 7
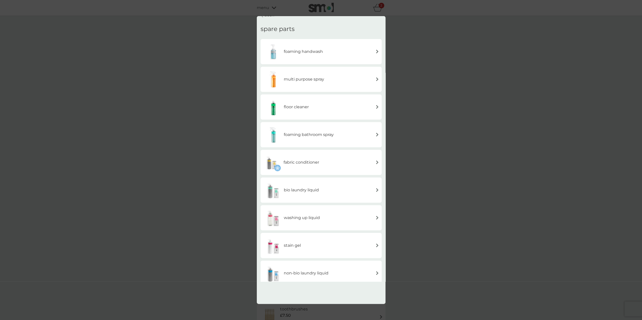
scroll to position [14, 0]
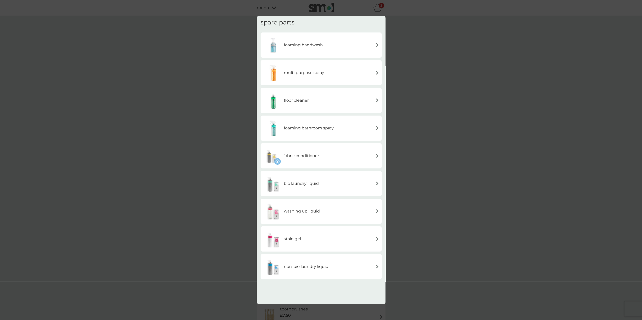
click at [377, 239] on img at bounding box center [377, 239] width 4 height 4
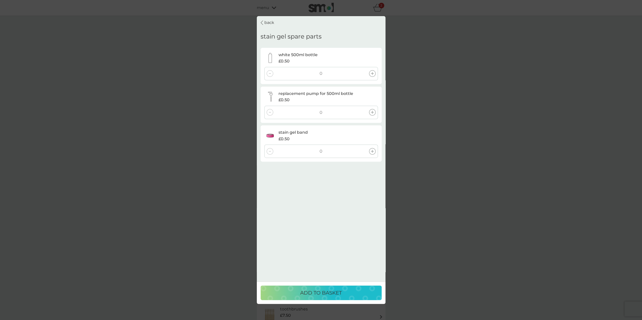
click at [373, 72] on icon at bounding box center [372, 73] width 3 height 3
click at [354, 296] on div "ADD TO BASKET" at bounding box center [320, 293] width 111 height 8
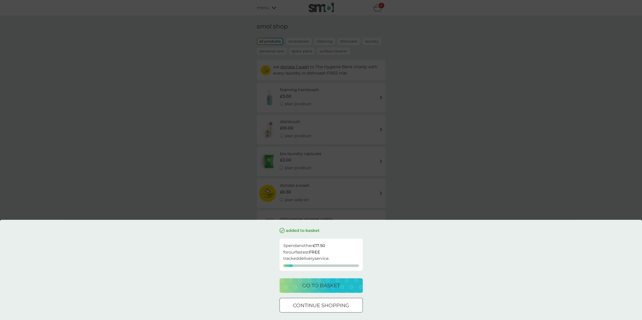
click at [408, 185] on div "added to basket Spend another £17.50 for our fastest FREE tracked delivery serv…" at bounding box center [321, 160] width 642 height 320
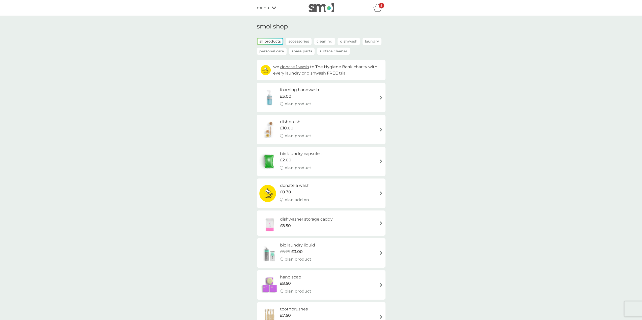
click at [298, 53] on p "Spare Parts" at bounding box center [301, 51] width 25 height 7
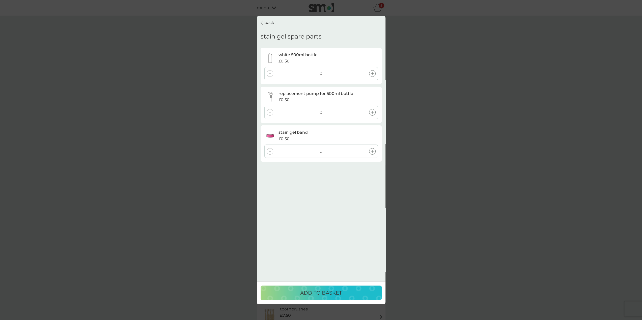
click at [261, 22] on icon at bounding box center [261, 22] width 3 height 5
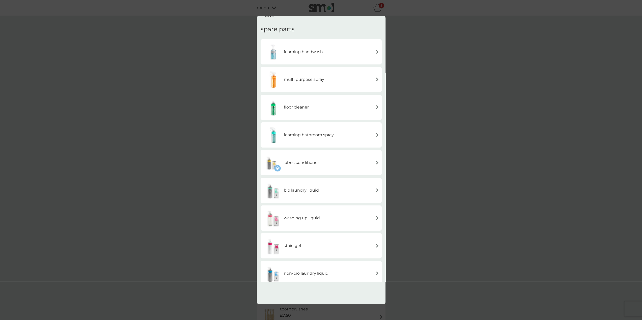
scroll to position [14, 0]
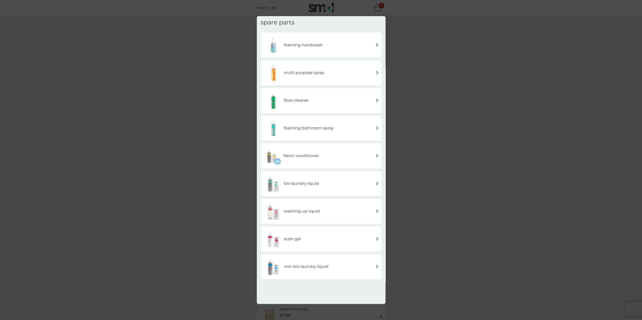
click at [375, 154] on div "fabric conditioner" at bounding box center [321, 156] width 116 height 18
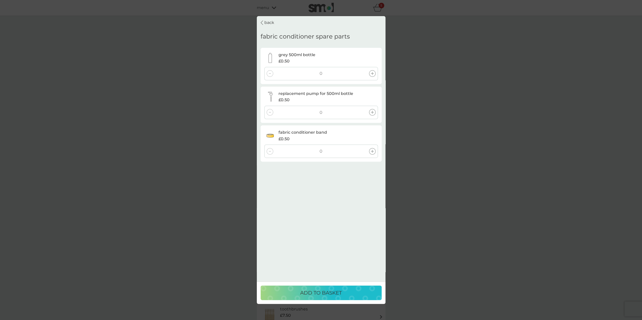
click at [373, 74] on icon at bounding box center [372, 73] width 3 height 3
click at [357, 292] on div "ADD TO BASKET" at bounding box center [320, 293] width 111 height 8
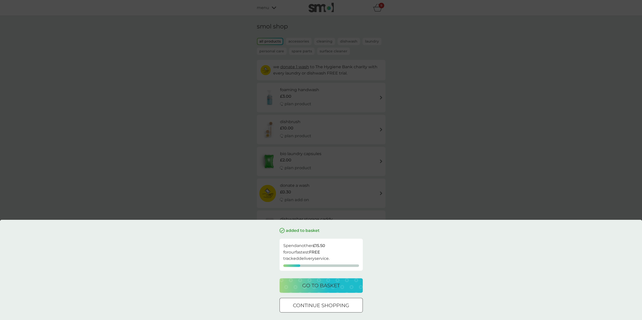
click at [345, 285] on div "go to basket" at bounding box center [320, 286] width 73 height 8
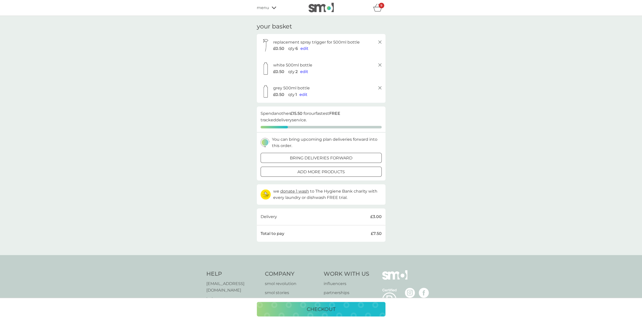
click at [378, 41] on icon at bounding box center [380, 42] width 6 height 6
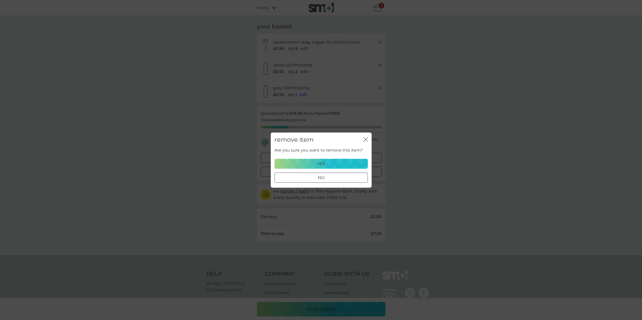
click at [350, 159] on button "yes" at bounding box center [320, 164] width 93 height 10
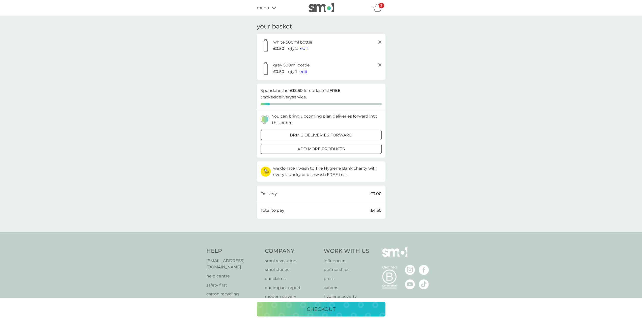
click at [379, 42] on line at bounding box center [379, 42] width 3 height 3
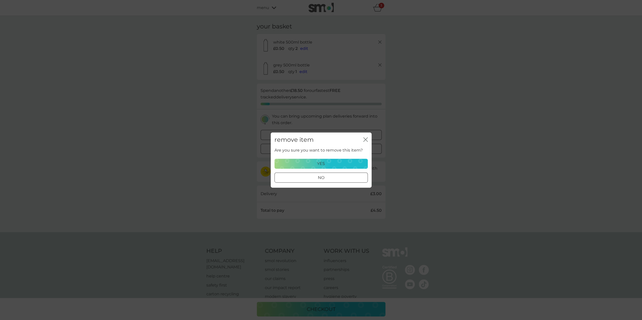
click at [324, 164] on p "yes" at bounding box center [321, 164] width 8 height 7
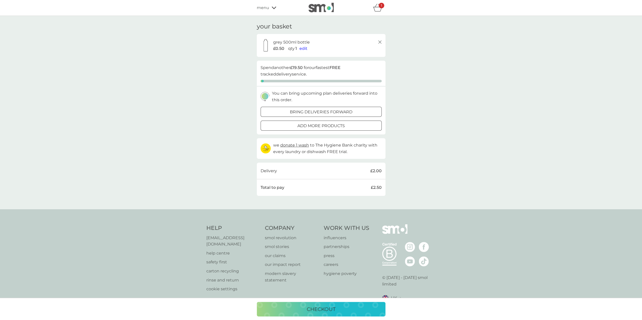
click at [379, 42] on line at bounding box center [379, 42] width 3 height 3
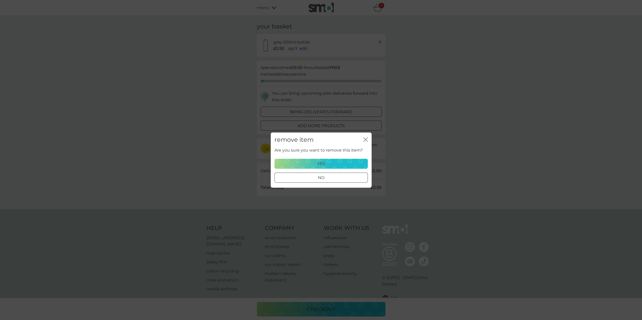
click at [330, 161] on div "yes" at bounding box center [321, 164] width 87 height 7
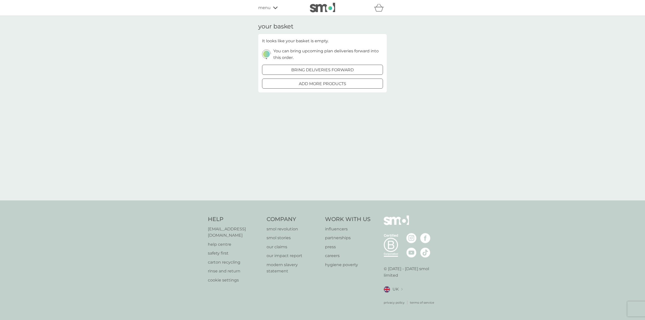
click at [277, 7] on icon at bounding box center [275, 8] width 5 height 3
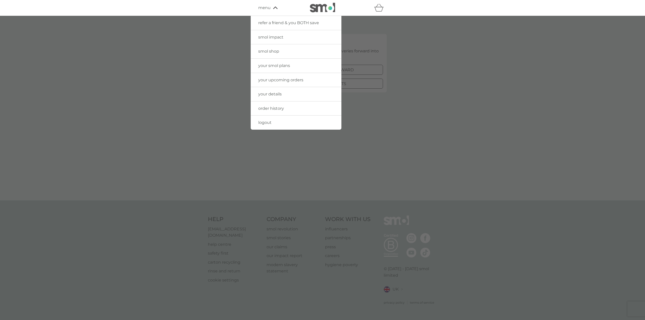
click at [287, 110] on link "order history" at bounding box center [296, 109] width 91 height 14
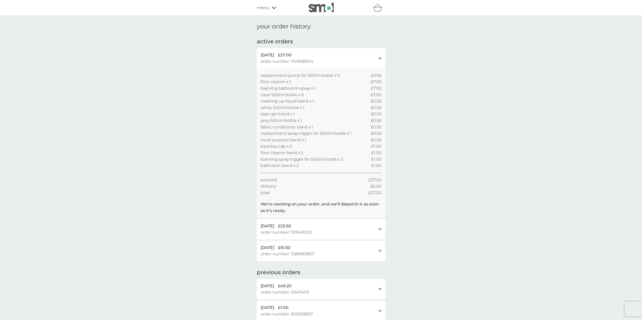
click at [271, 9] on div "menu" at bounding box center [278, 8] width 43 height 7
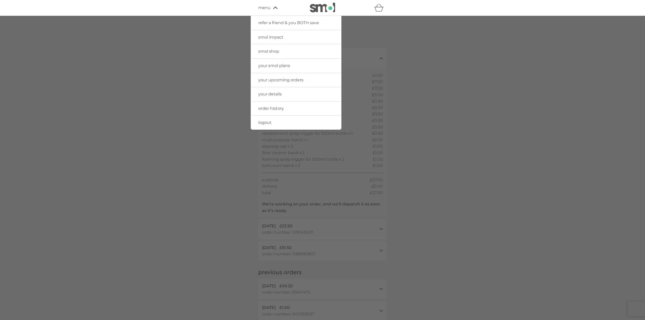
drag, startPoint x: 434, startPoint y: 53, endPoint x: 470, endPoint y: 28, distance: 43.6
click at [434, 53] on div at bounding box center [322, 176] width 645 height 320
